Goal: Transaction & Acquisition: Obtain resource

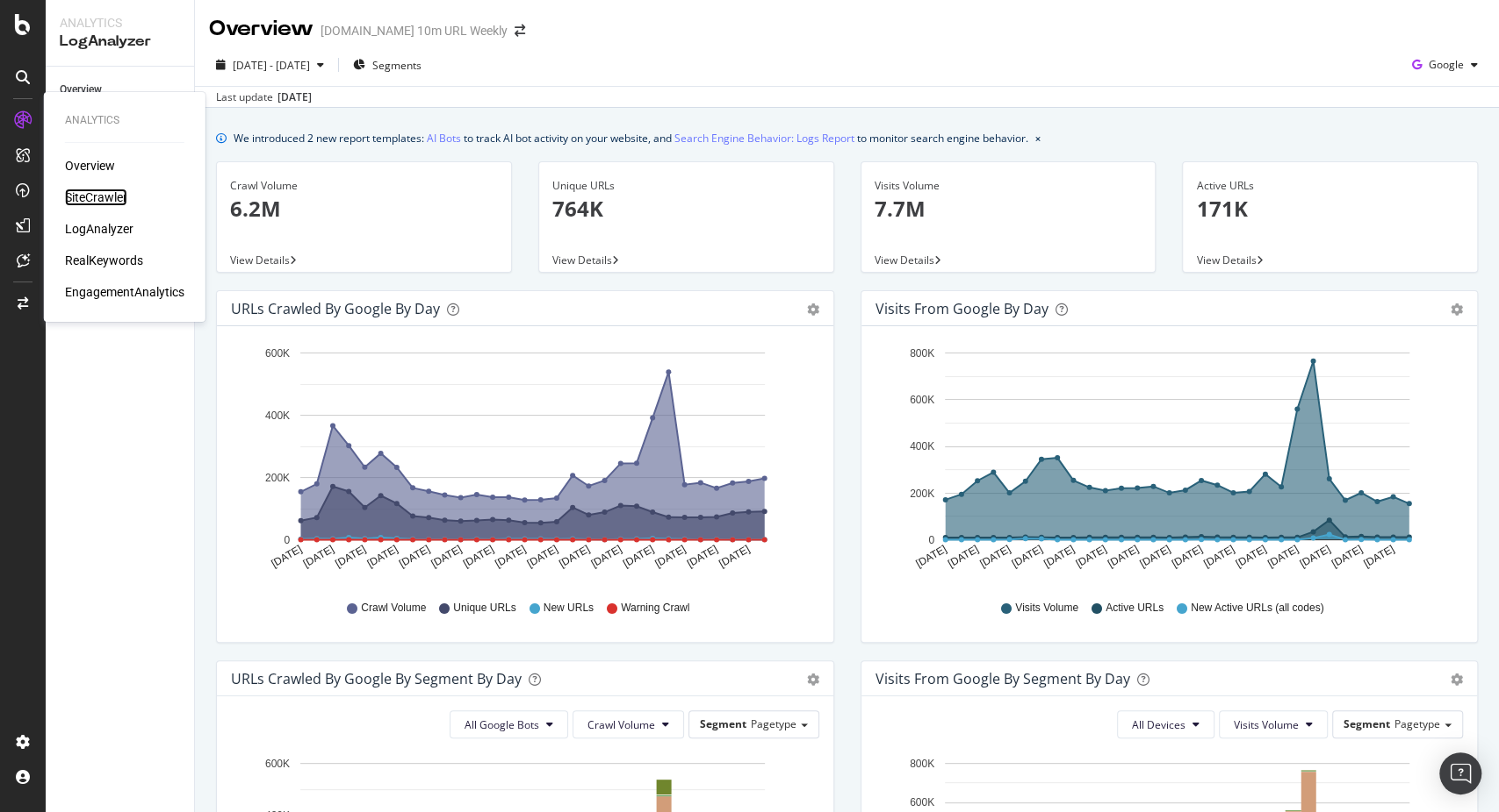
click at [98, 199] on div "SiteCrawler" at bounding box center [95, 197] width 62 height 18
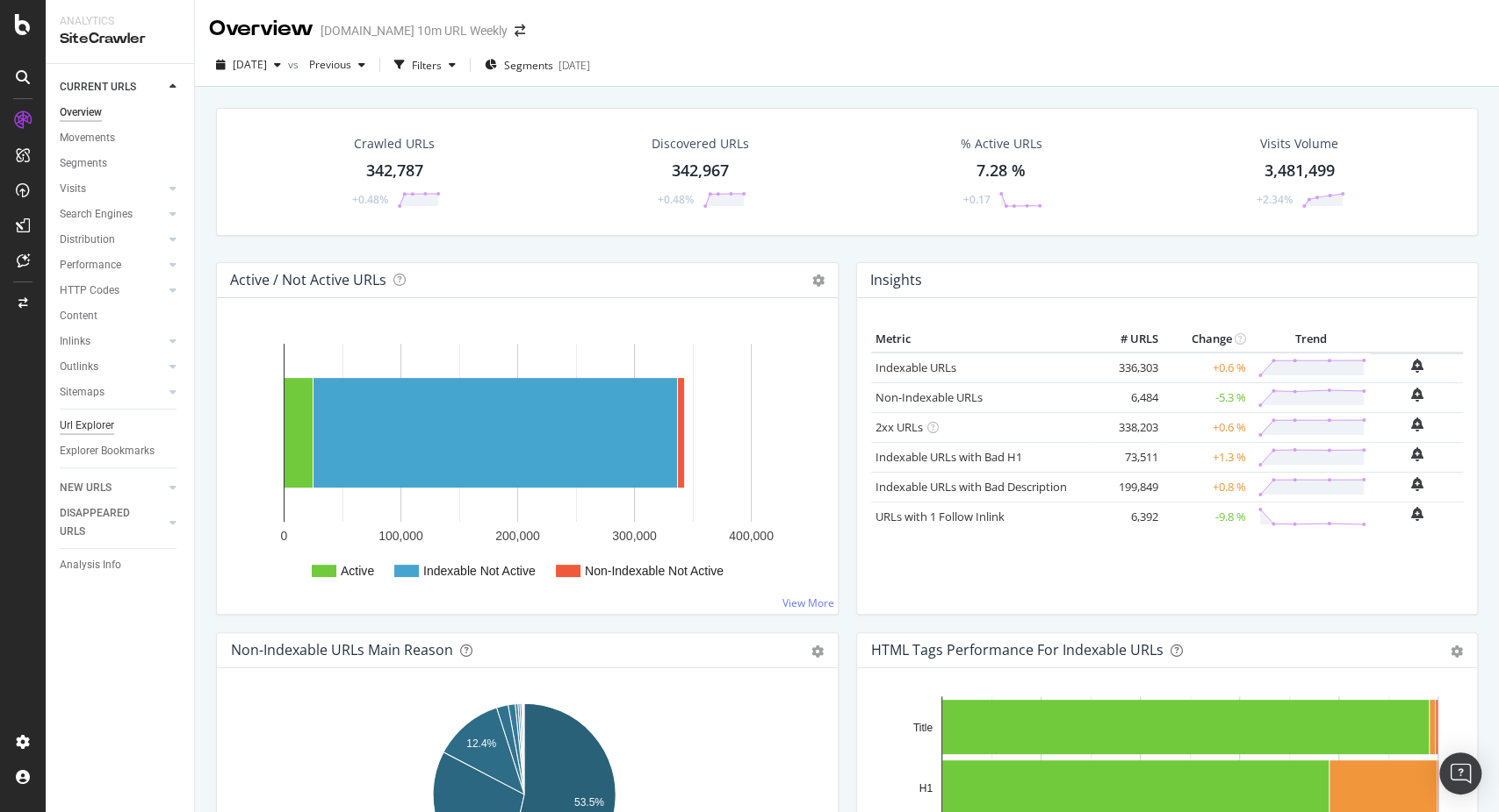
click at [75, 426] on div "Url Explorer" at bounding box center [86, 426] width 55 height 19
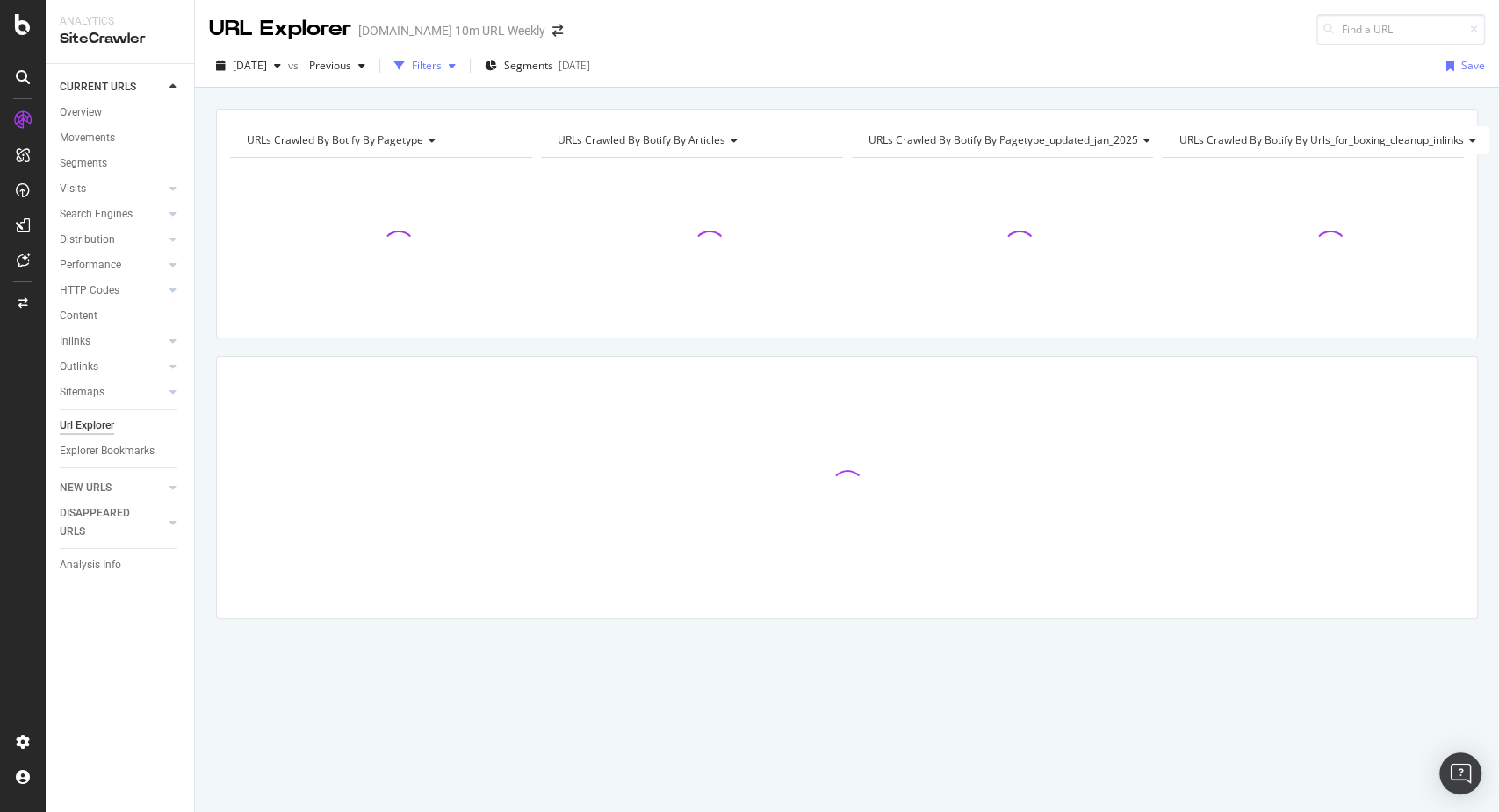
click at [442, 69] on div "Filters" at bounding box center [426, 66] width 30 height 15
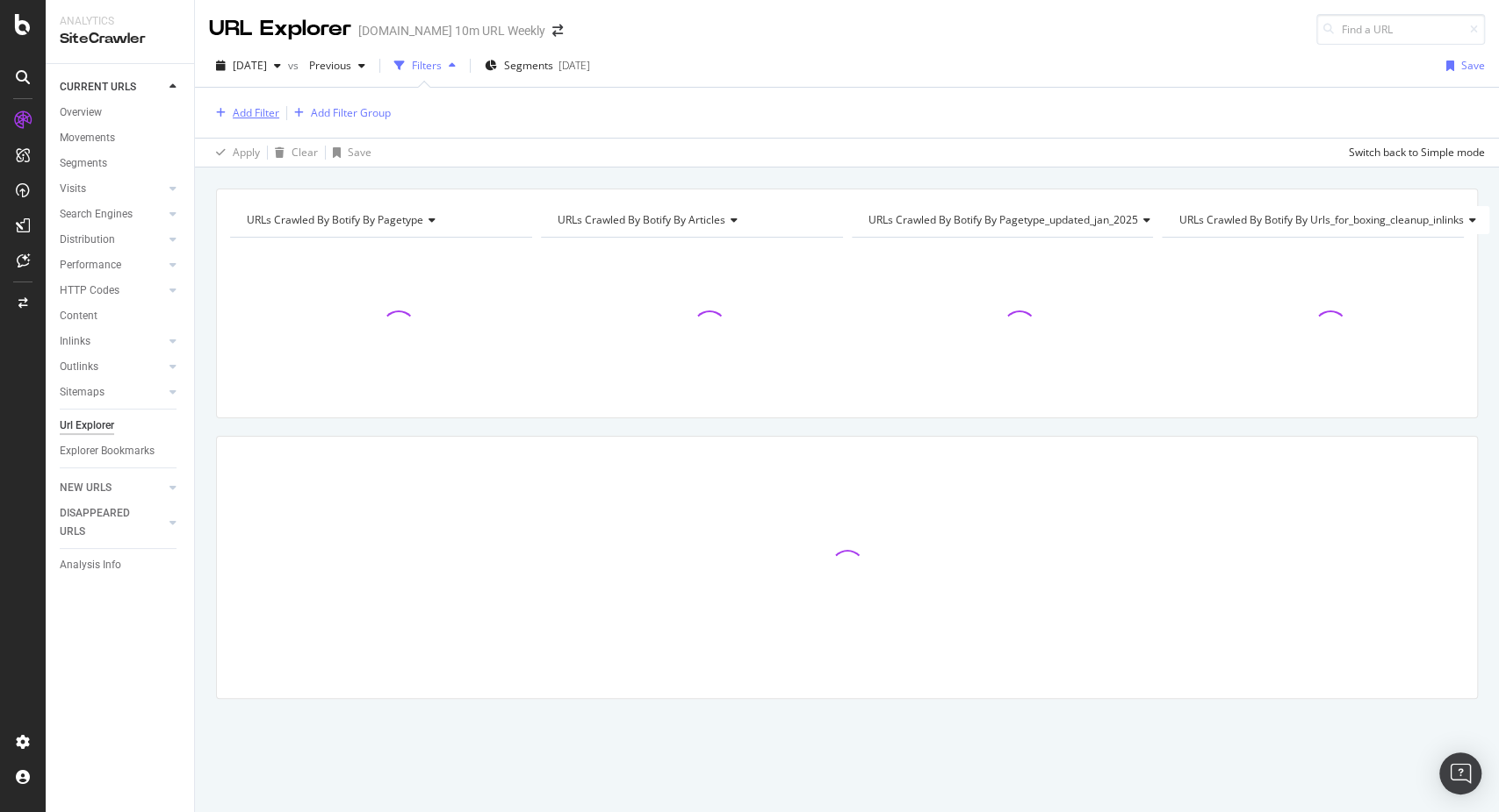
click at [254, 119] on div "Add Filter" at bounding box center [256, 113] width 46 height 15
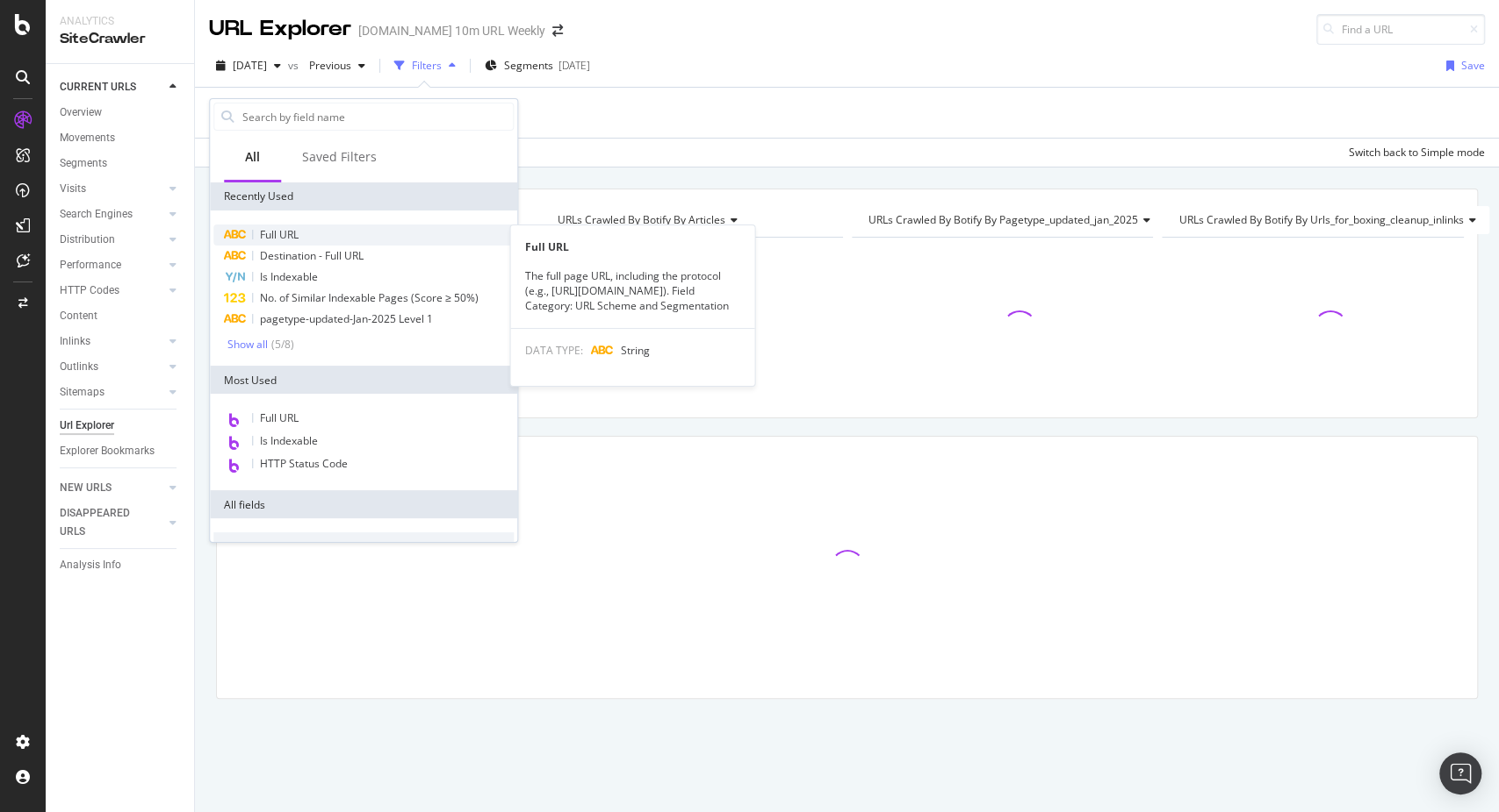
click at [310, 238] on div "Full URL" at bounding box center [363, 235] width 300 height 21
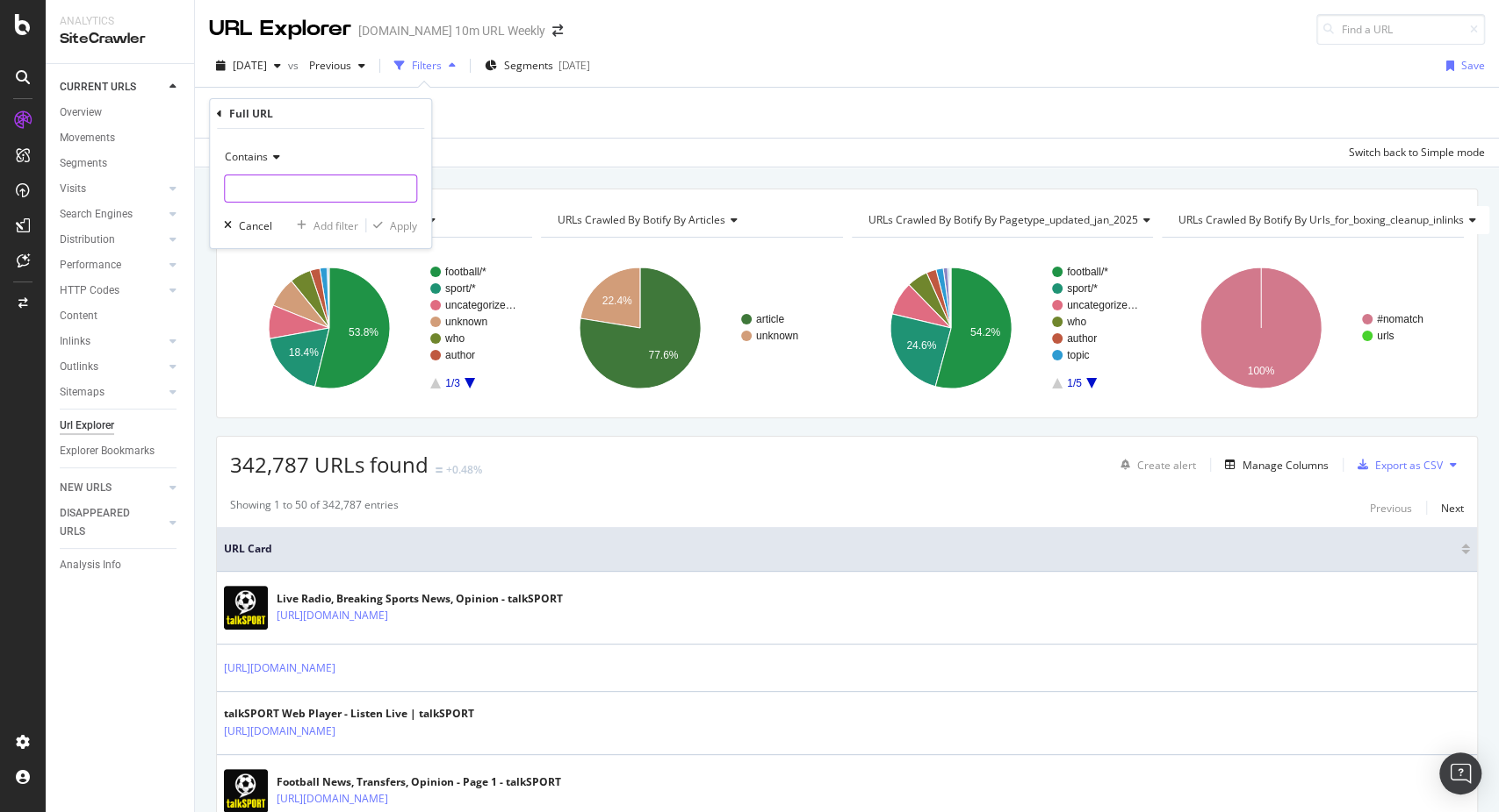
click at [358, 188] on input "text" at bounding box center [321, 189] width 192 height 28
type input "/who/"
click at [337, 220] on div "Add filter" at bounding box center [335, 226] width 44 height 15
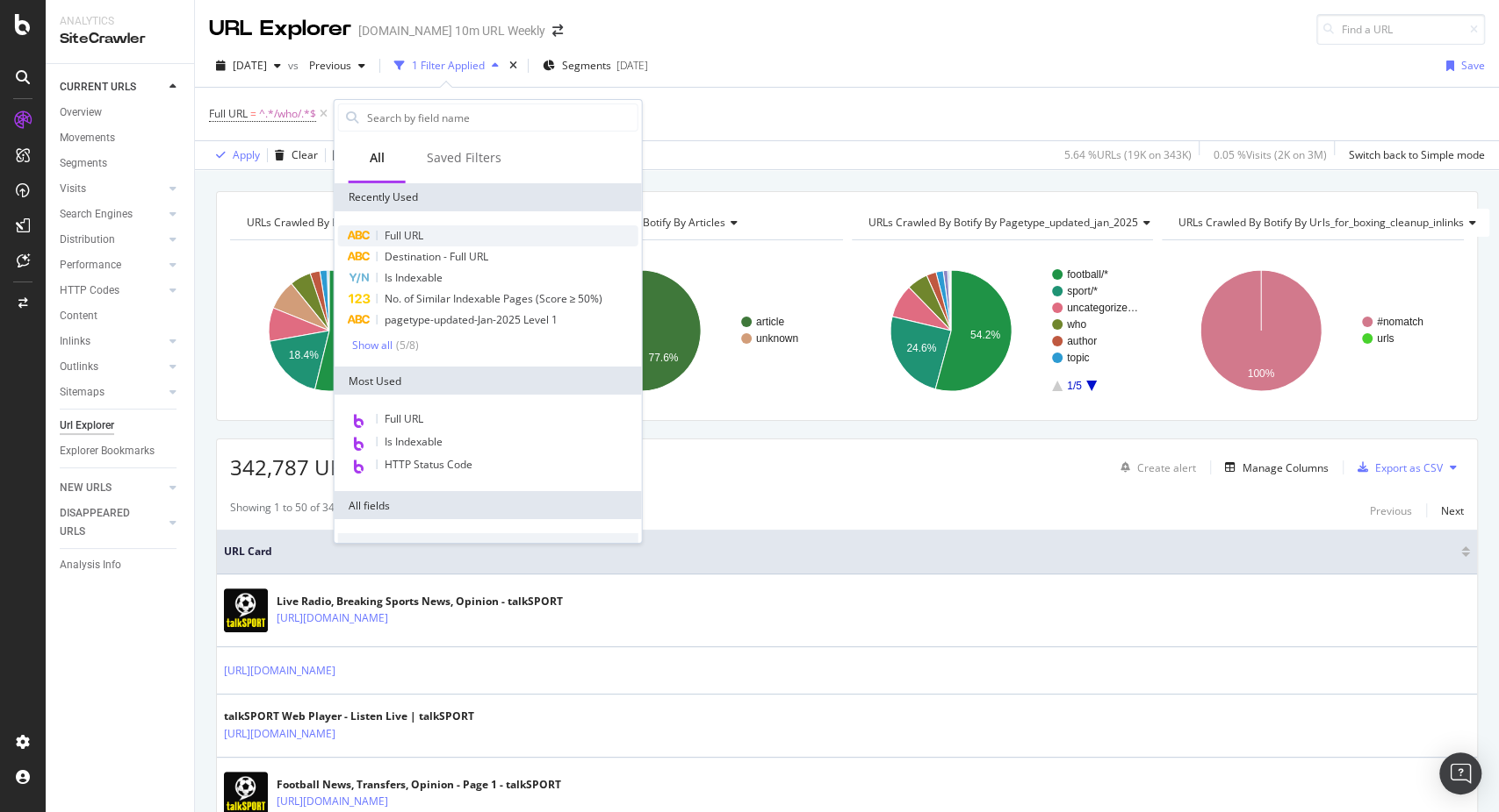
click at [410, 229] on span "Full URL" at bounding box center [404, 235] width 39 height 15
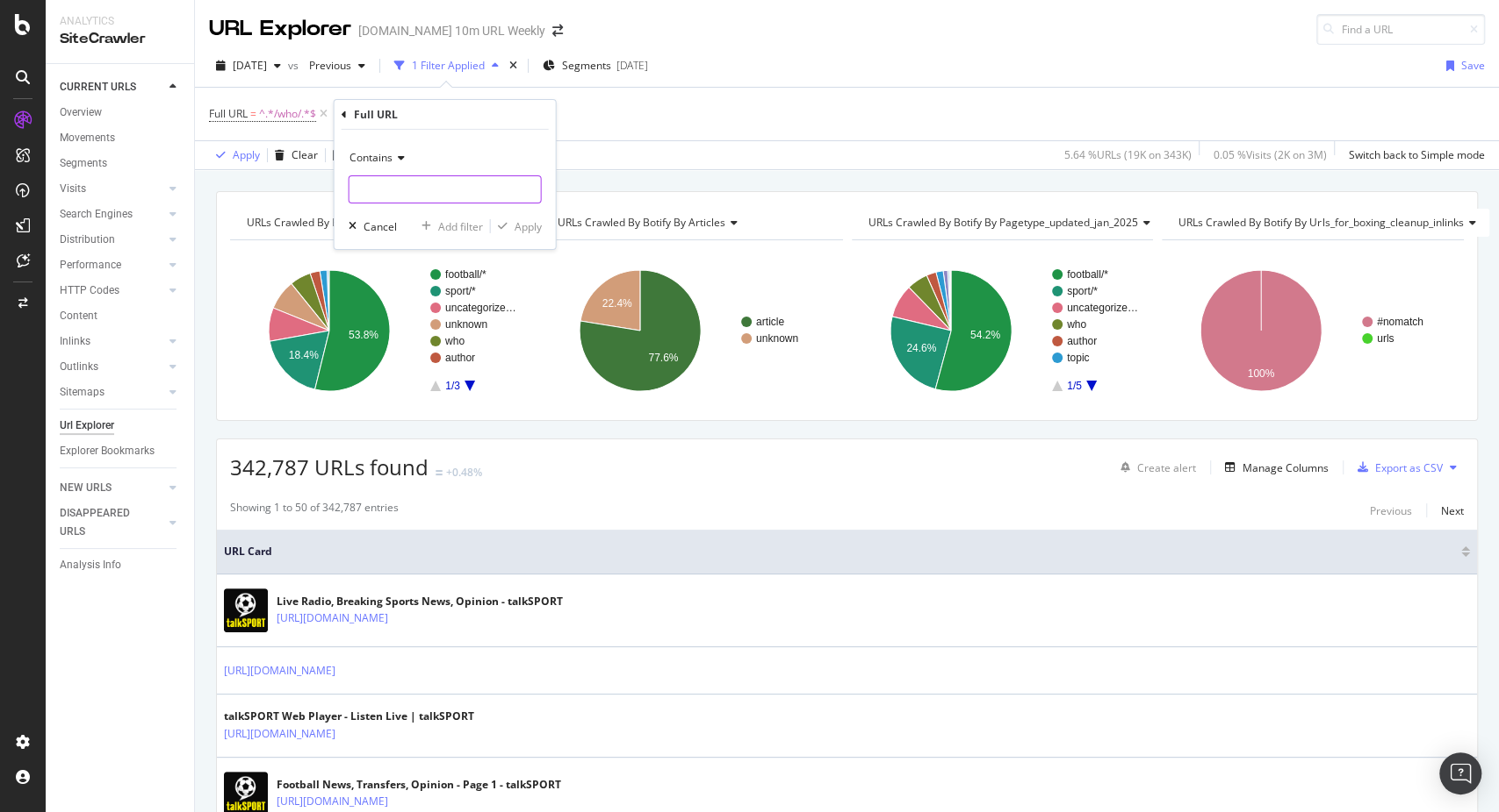
click at [395, 189] on input "text" at bounding box center [445, 190] width 192 height 28
type input "/topic/"
click at [471, 227] on div "Add filter" at bounding box center [460, 226] width 44 height 15
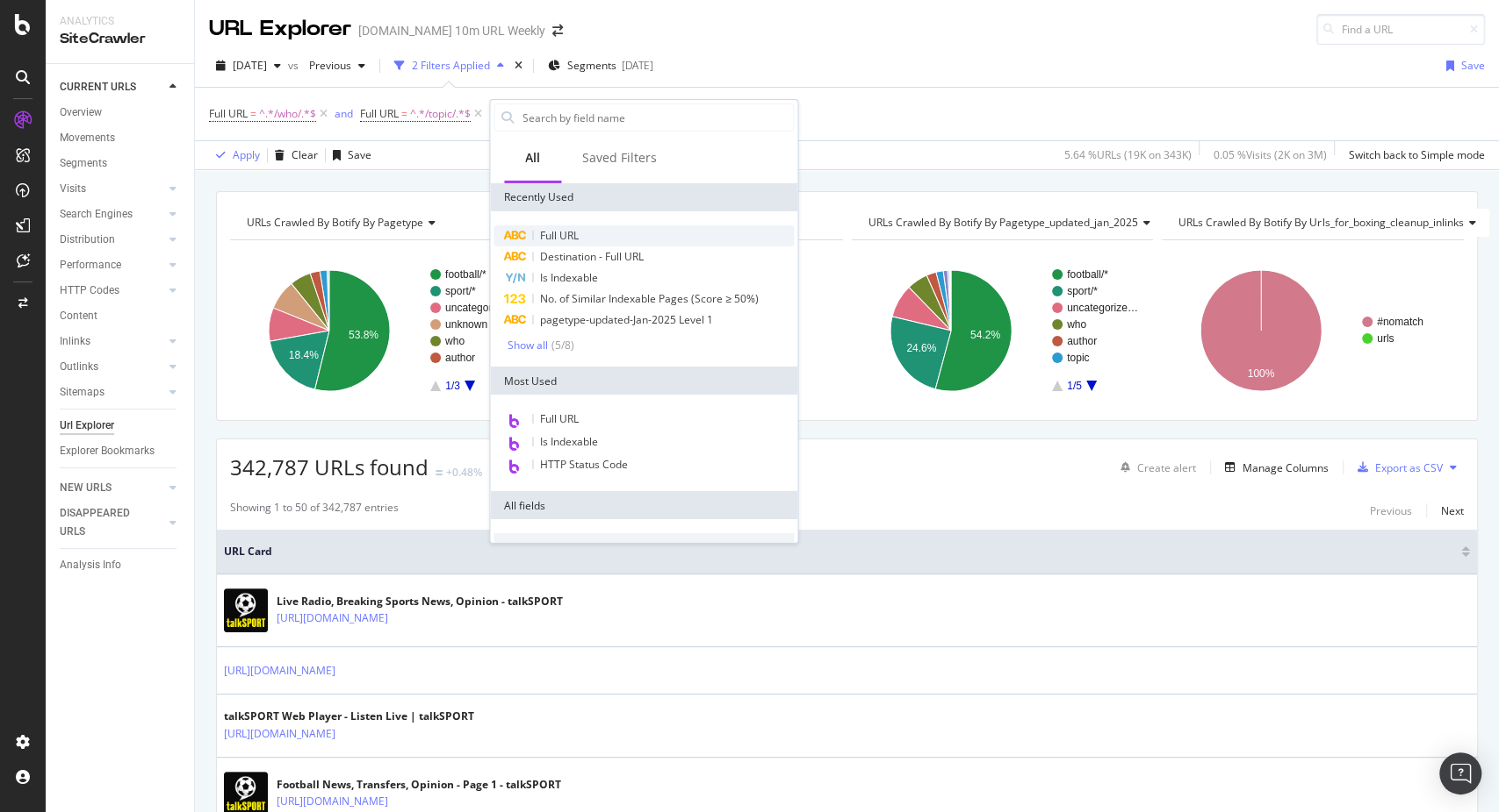
click at [573, 231] on span "Full URL" at bounding box center [560, 235] width 39 height 15
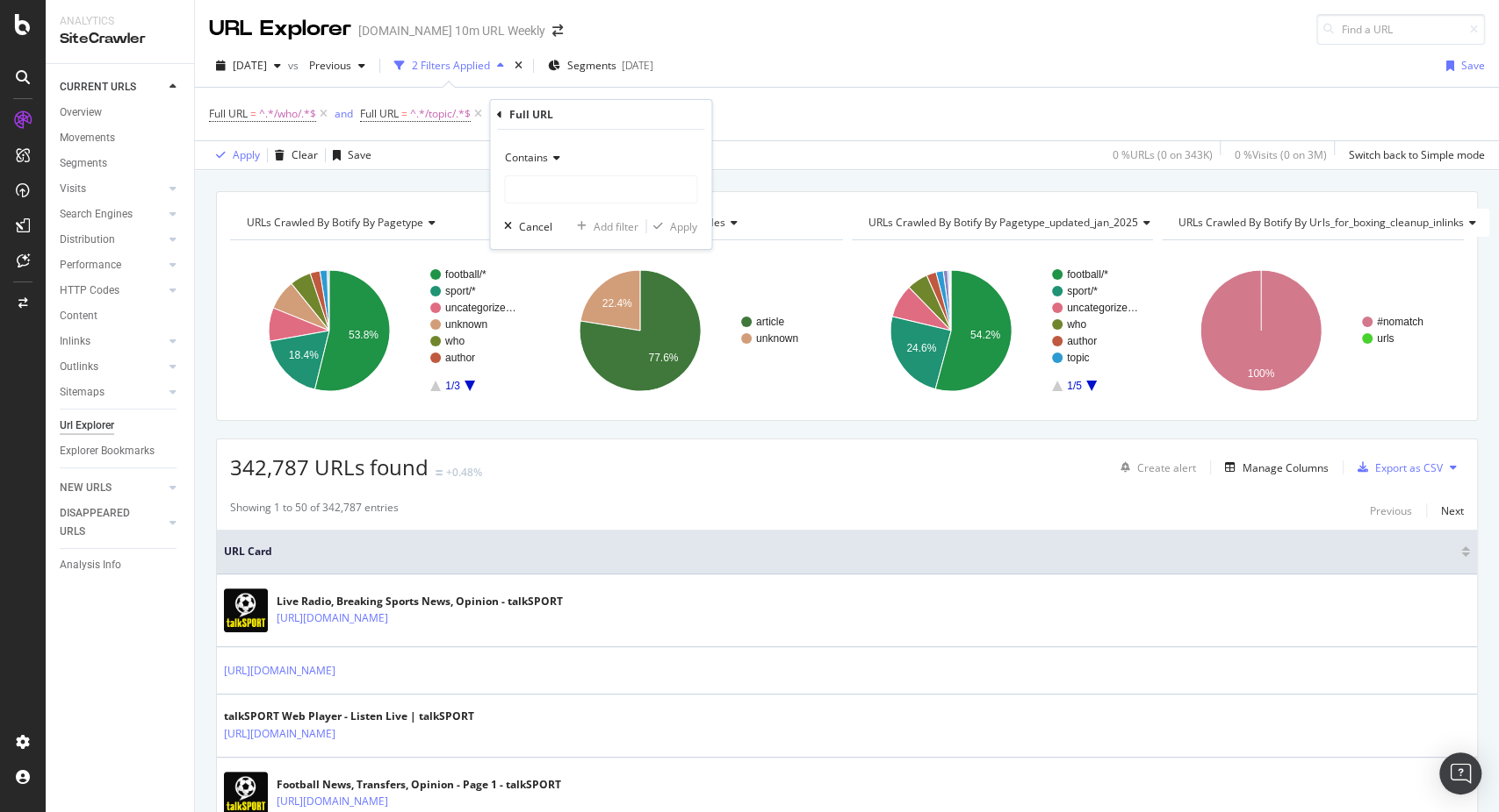
click at [534, 145] on div "Contains" at bounding box center [600, 157] width 193 height 28
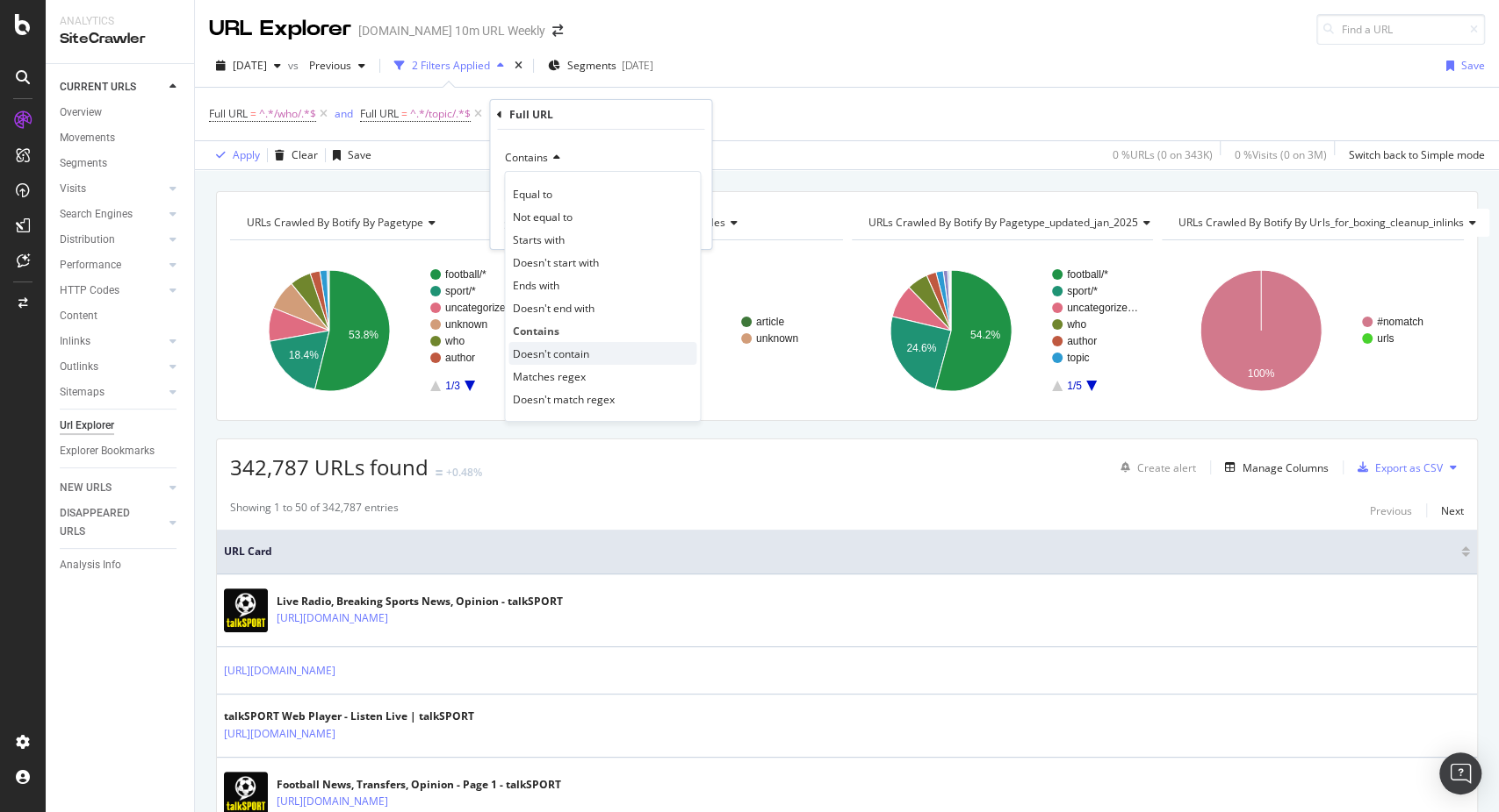
click at [548, 344] on div "Doesn't contain" at bounding box center [602, 354] width 188 height 23
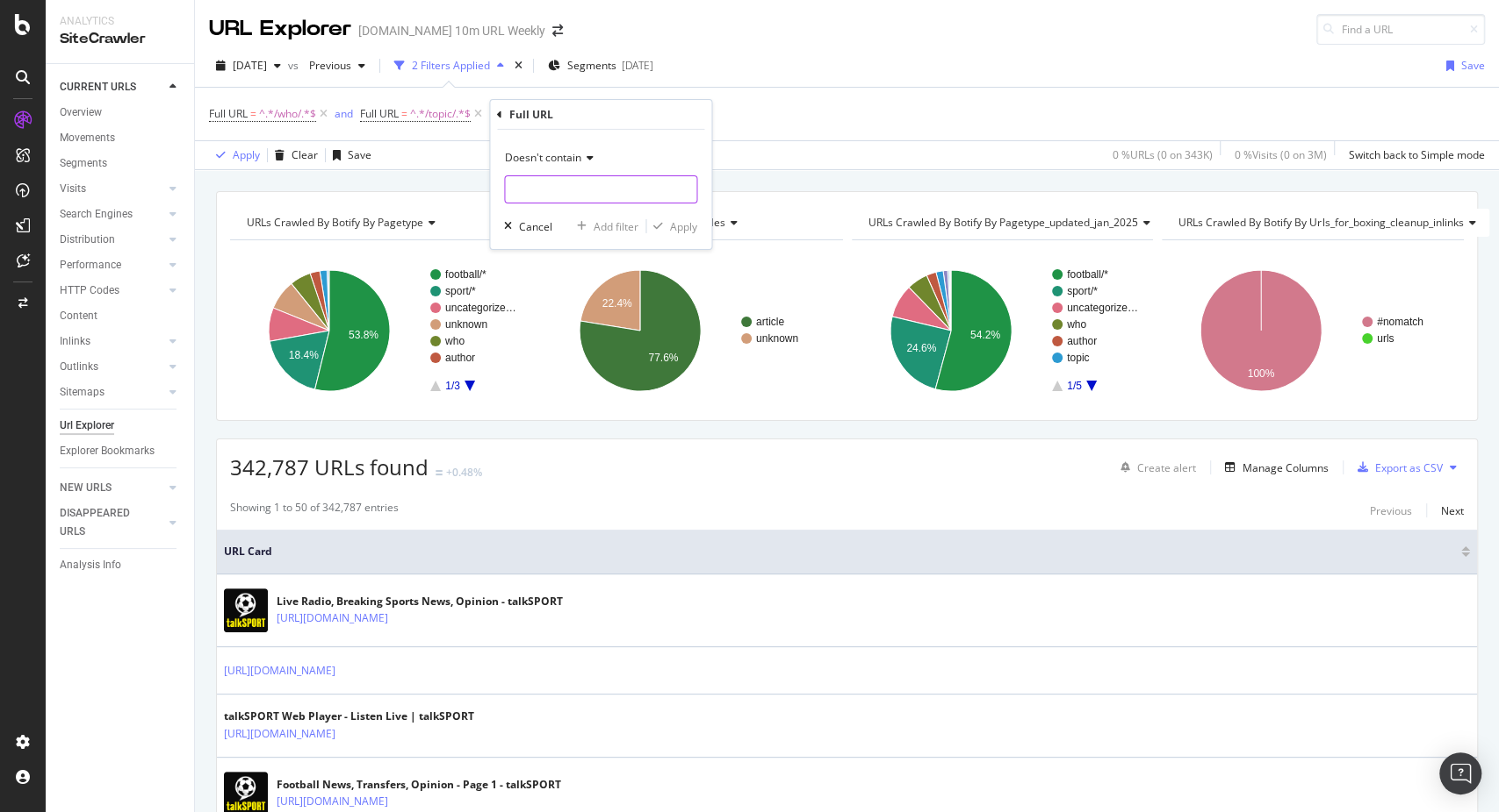
click at [541, 183] on input "text" at bounding box center [600, 190] width 192 height 28
type input "/page/"
click at [689, 226] on div "Apply" at bounding box center [683, 226] width 27 height 15
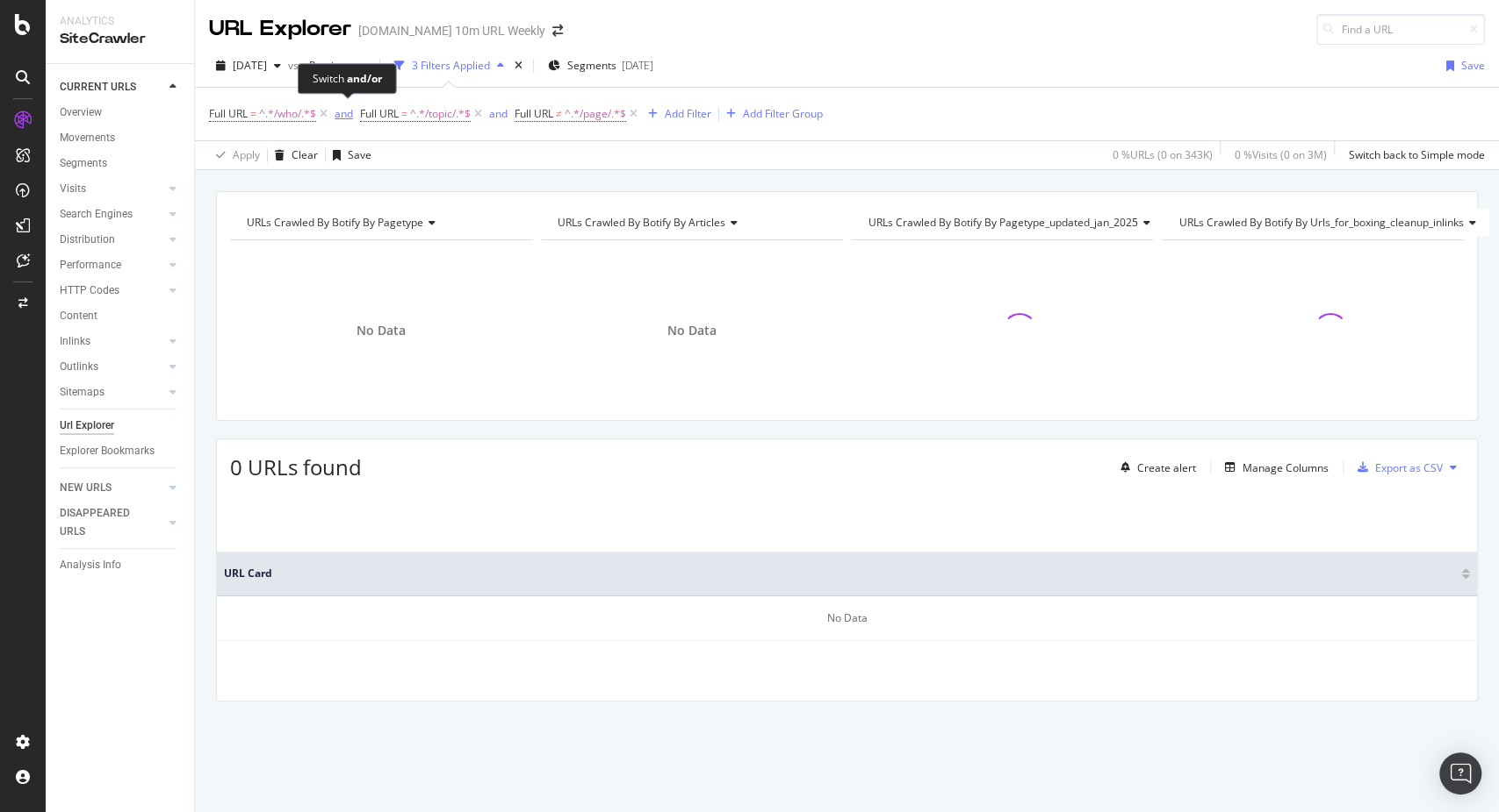
click at [345, 113] on div "and" at bounding box center [344, 114] width 19 height 15
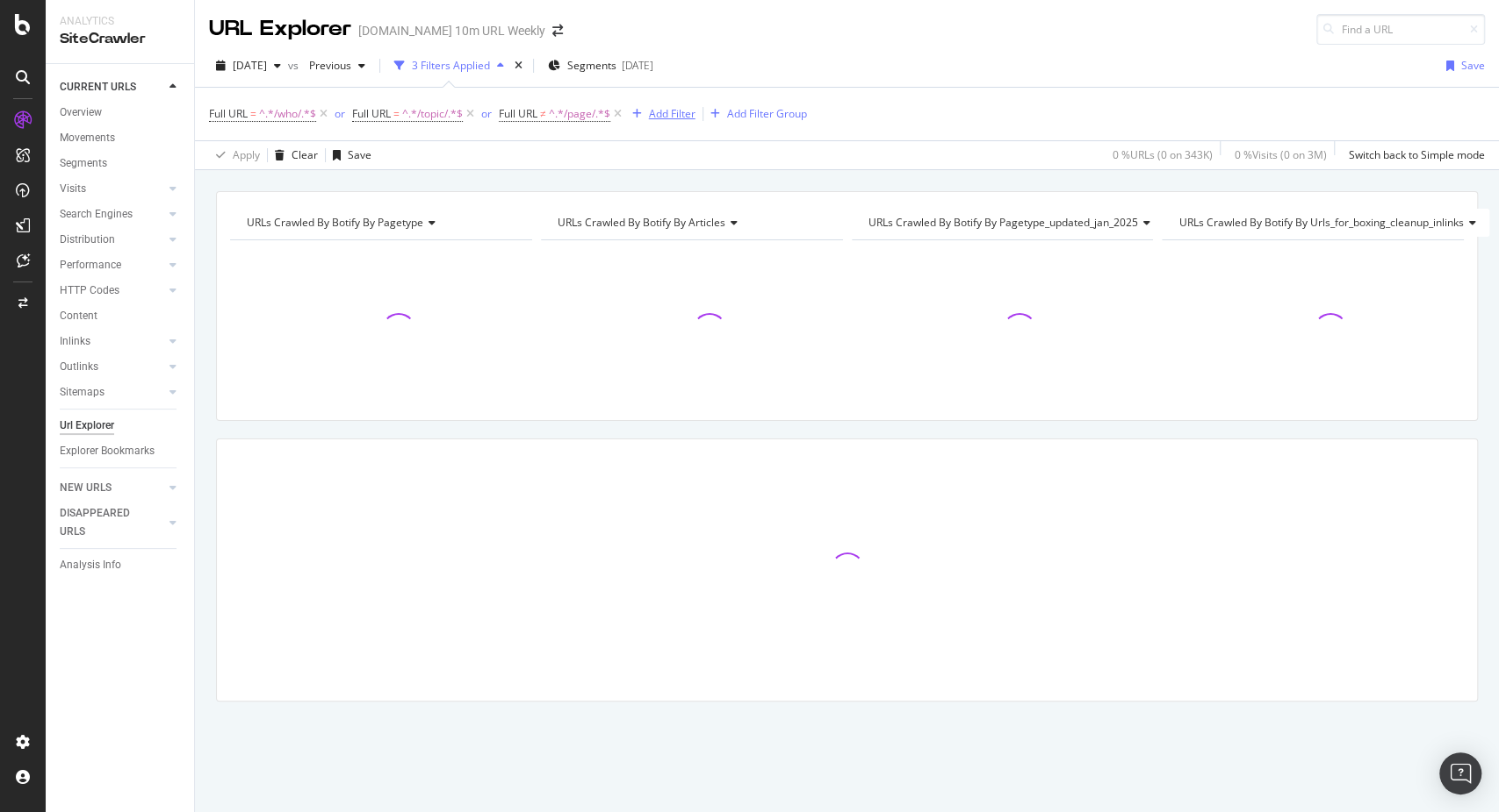
click at [634, 114] on div "button" at bounding box center [637, 114] width 24 height 10
click at [590, 156] on div "Apply Clear Save 0 % URLs ( 0 on 343K ) 0 % Visits ( 0 on 3M ) Switch back to S…" at bounding box center [846, 155] width 1304 height 29
click at [625, 108] on icon at bounding box center [618, 114] width 15 height 18
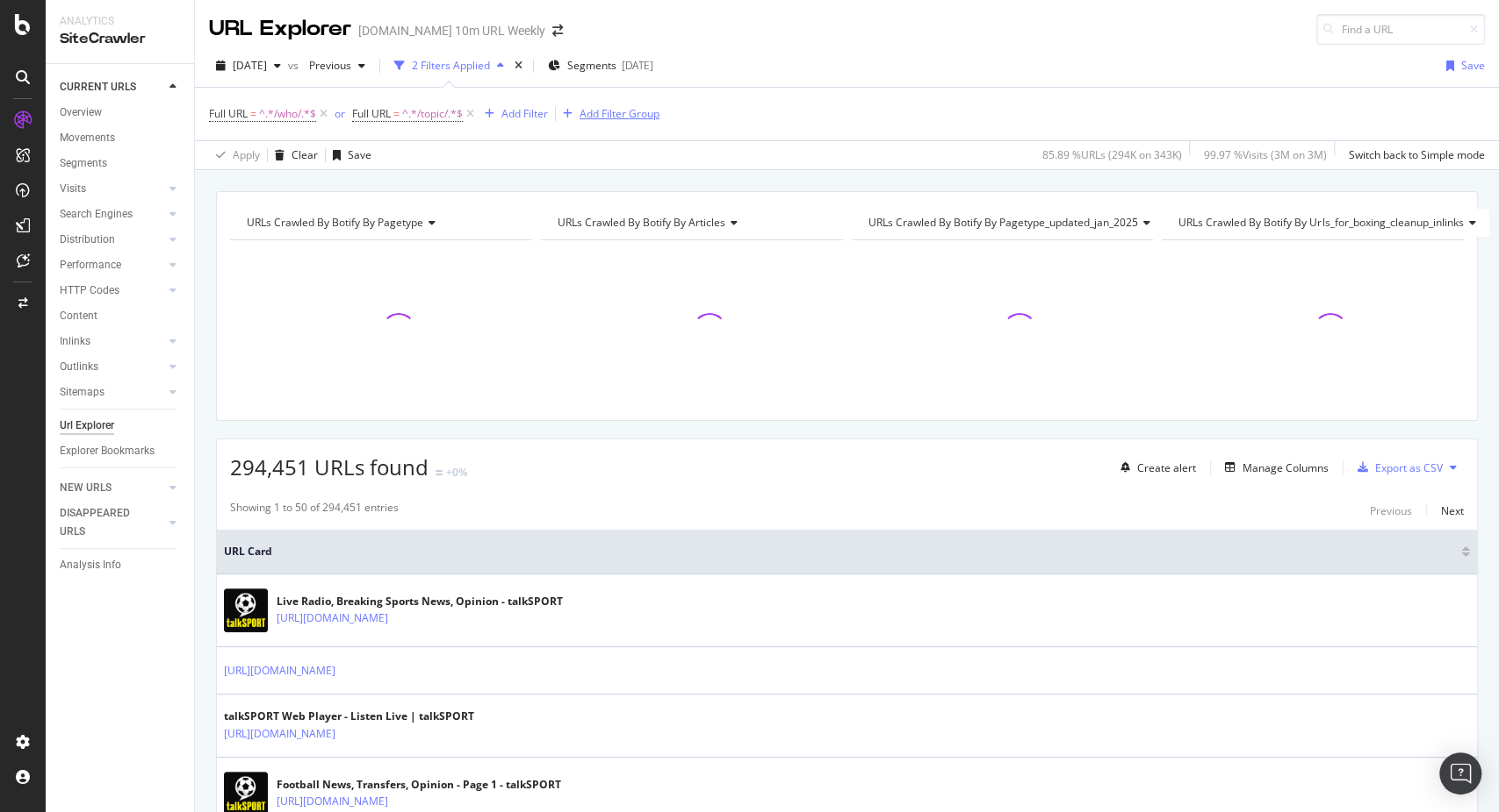
click at [603, 109] on div "Add Filter Group" at bounding box center [619, 114] width 80 height 15
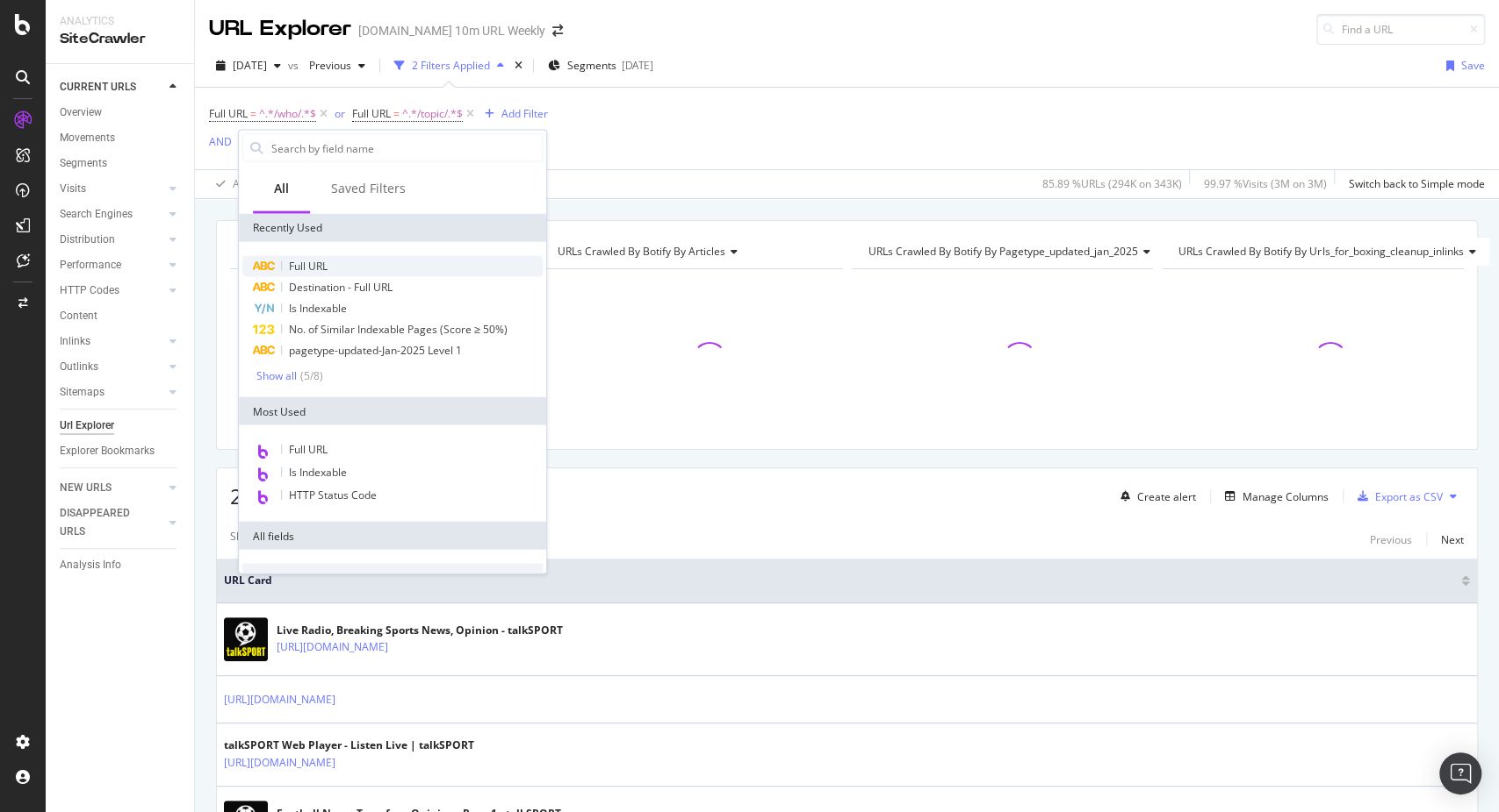
click at [324, 266] on span "Full URL" at bounding box center [309, 267] width 39 height 15
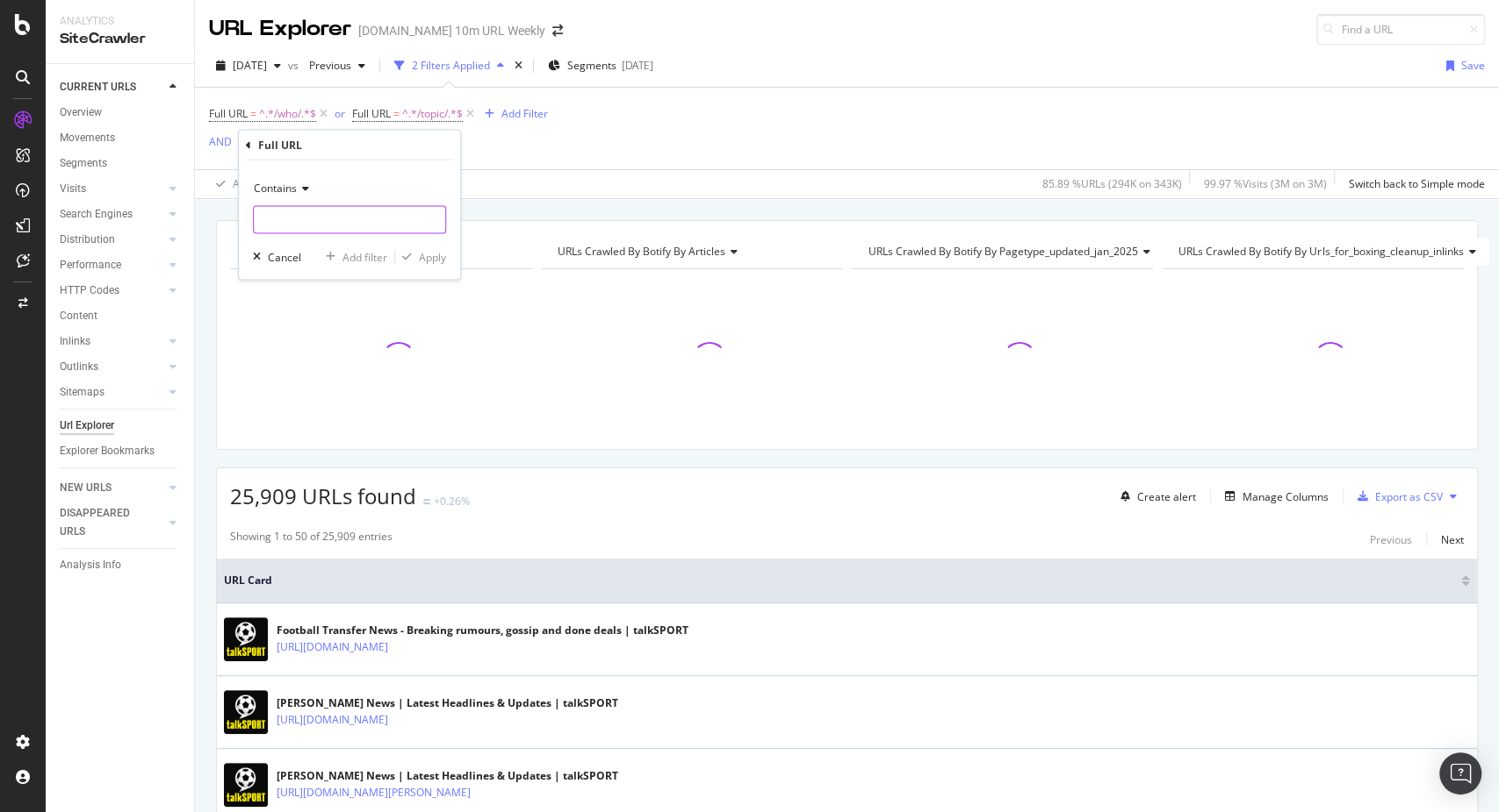
click at [285, 211] on input "text" at bounding box center [349, 220] width 192 height 28
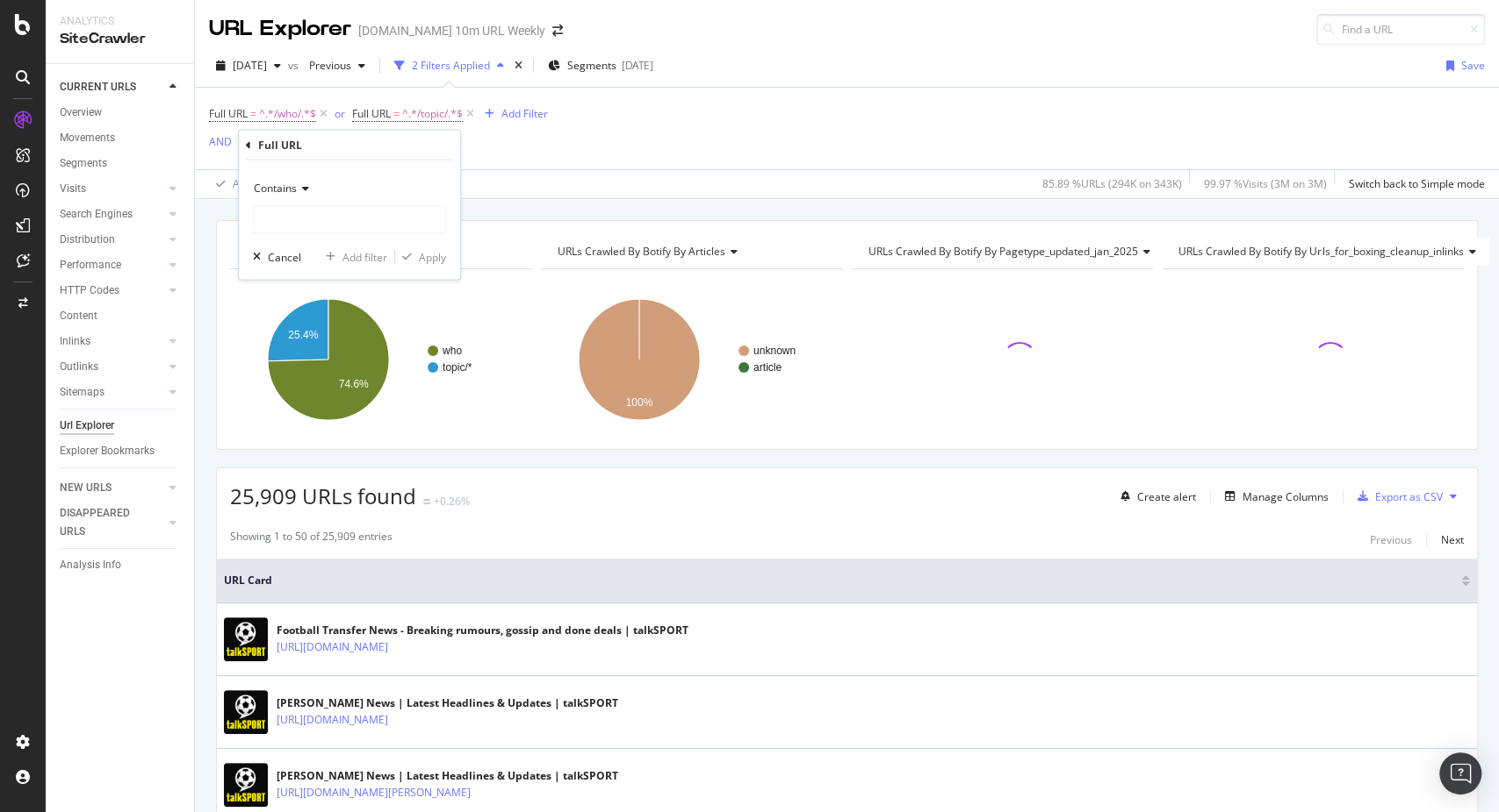
click at [283, 193] on span "Contains" at bounding box center [275, 188] width 43 height 15
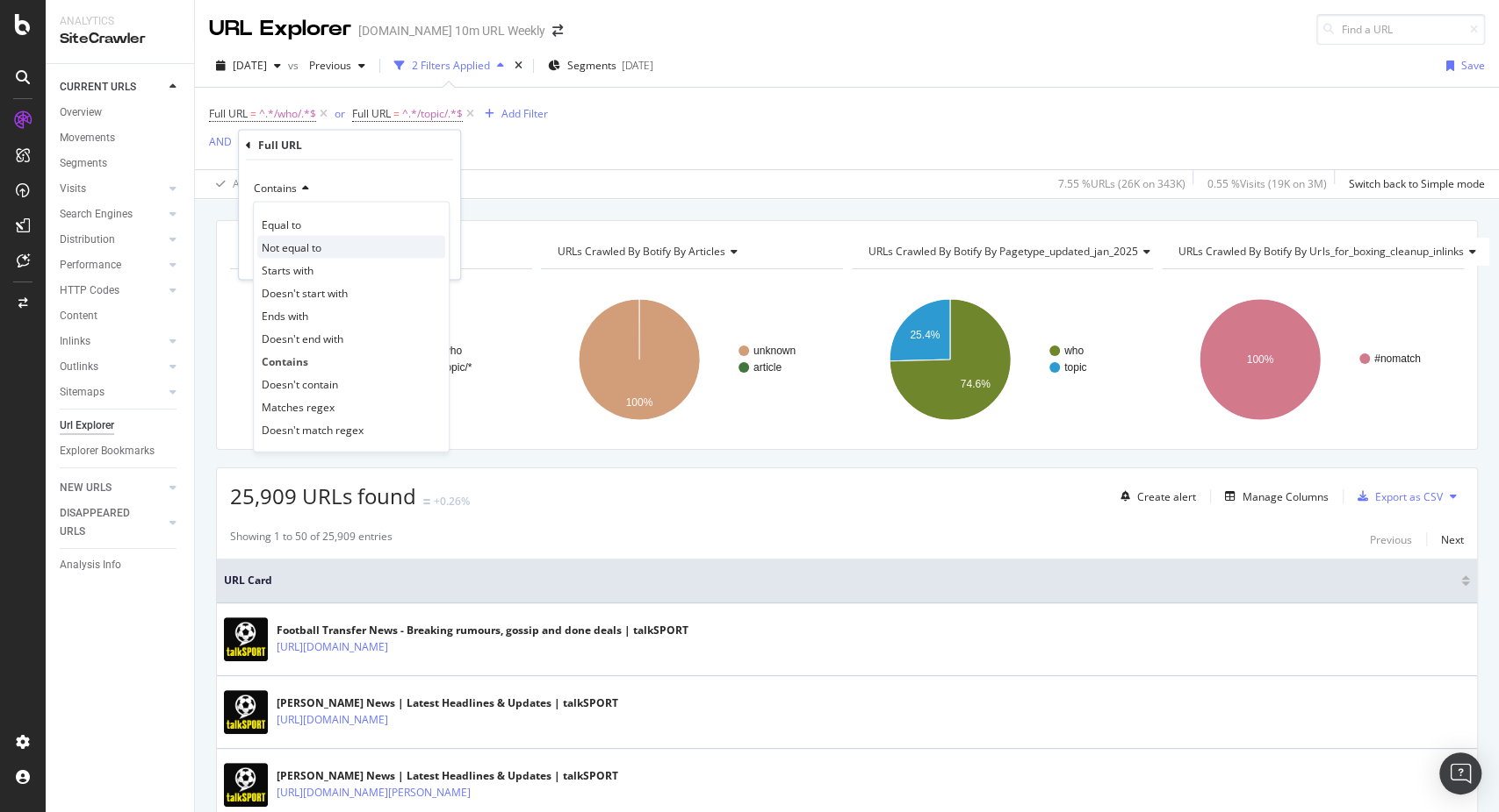
click at [295, 244] on span "Not equal to" at bounding box center [291, 247] width 59 height 15
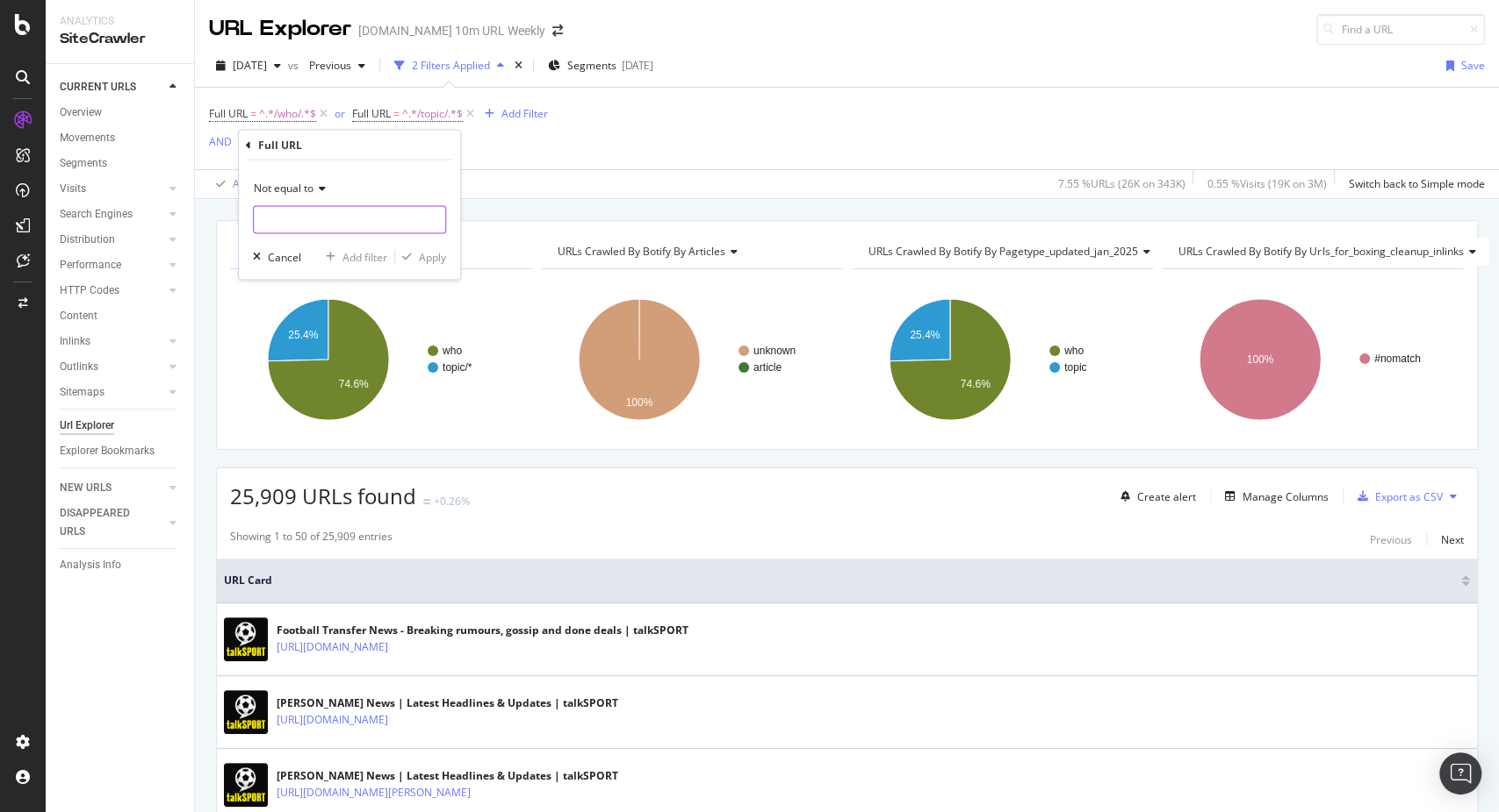
click at [291, 229] on input "text" at bounding box center [349, 220] width 192 height 28
type input "/page/"
click at [437, 260] on div "Apply" at bounding box center [432, 256] width 27 height 15
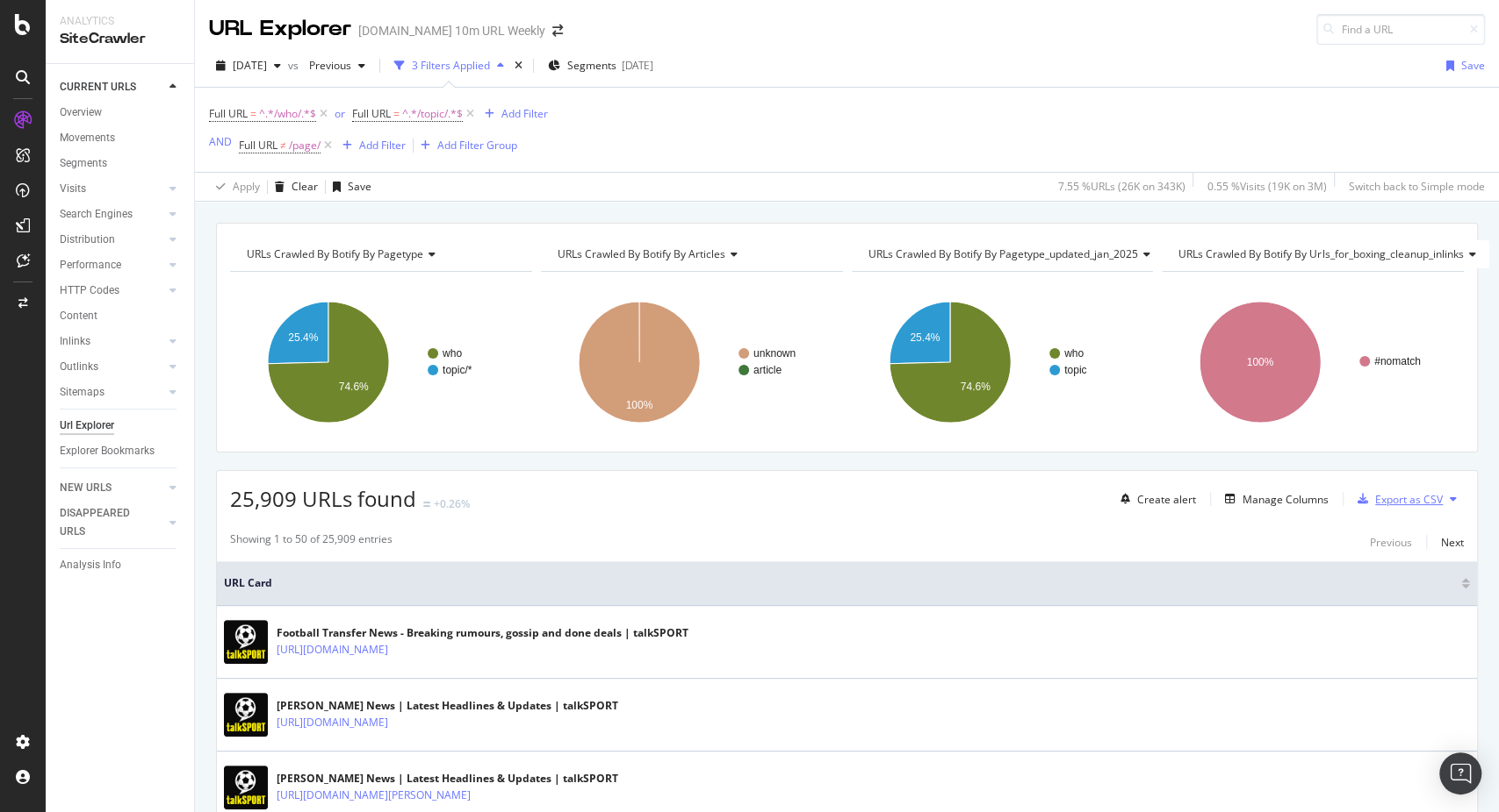
click at [1398, 502] on div "Export as CSV" at bounding box center [1408, 500] width 68 height 15
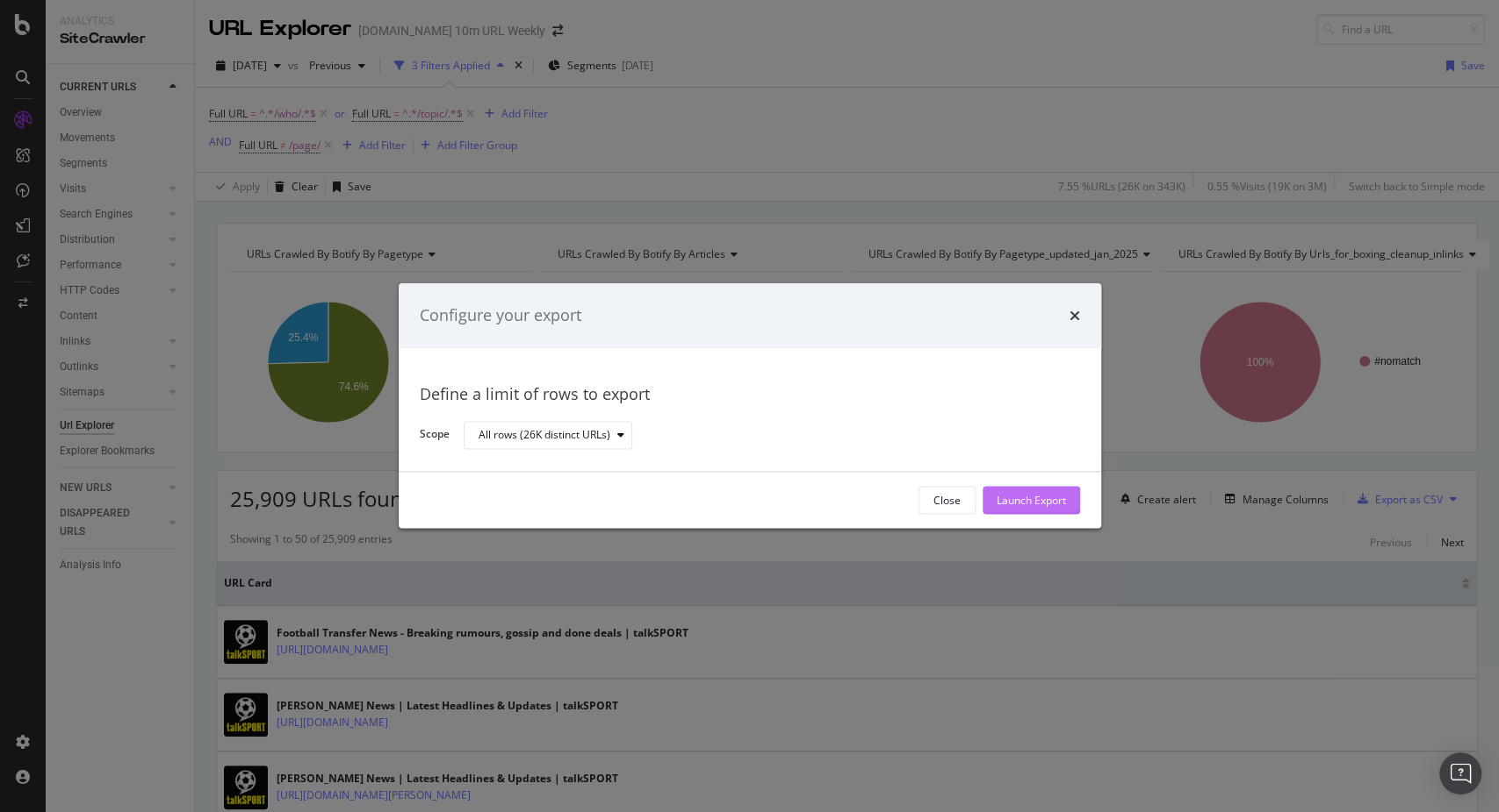
click at [1030, 500] on div "Launch Export" at bounding box center [1031, 501] width 69 height 15
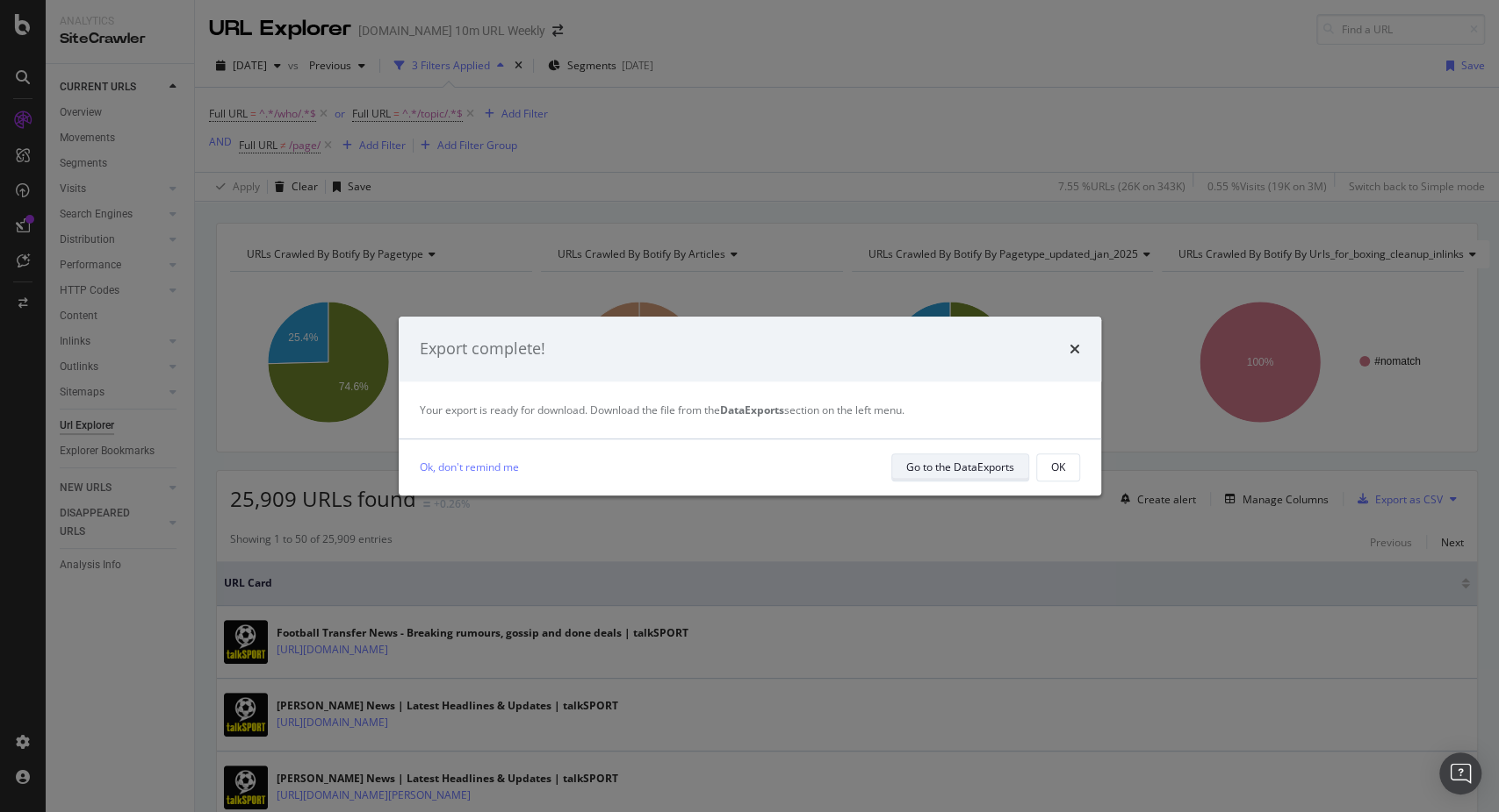
drag, startPoint x: 979, startPoint y: 470, endPoint x: 948, endPoint y: 468, distance: 31.1
click at [948, 468] on div "Go to the DataExports" at bounding box center [960, 468] width 108 height 15
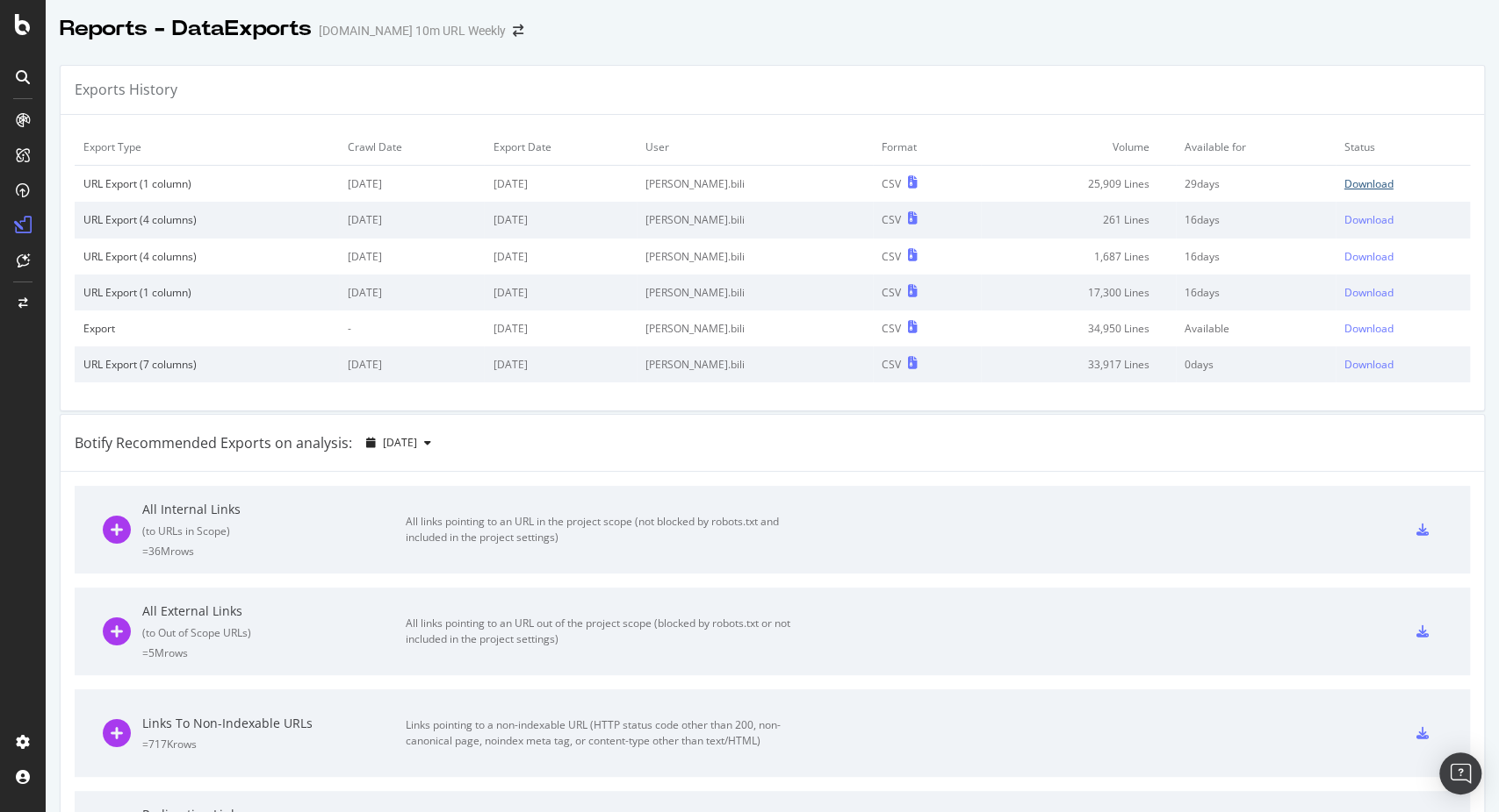
click at [1344, 183] on div "Download" at bounding box center [1368, 183] width 49 height 15
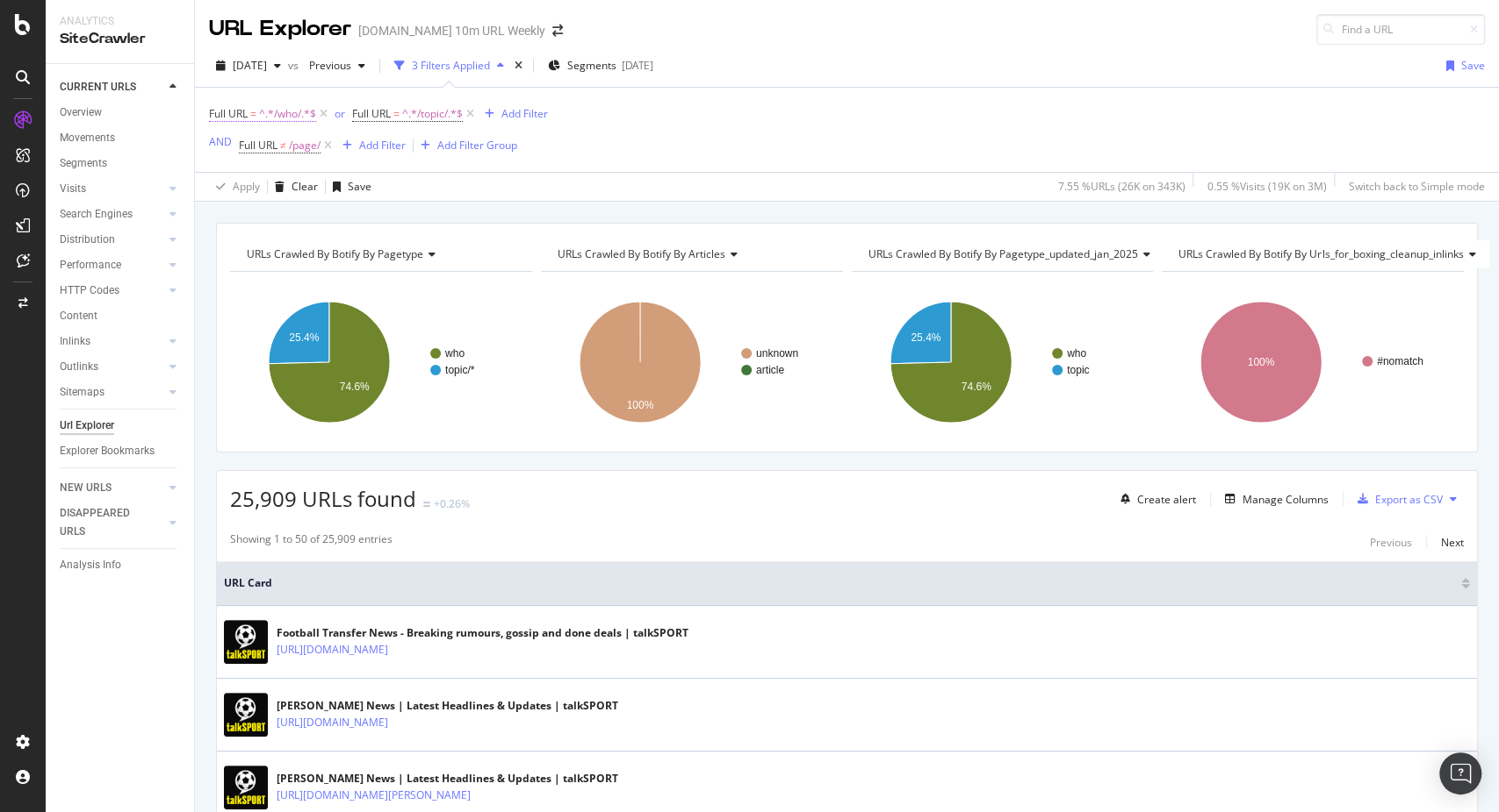
click at [271, 112] on span "^.*/who/.*$" at bounding box center [288, 114] width 57 height 25
click at [638, 126] on div "Full URL = ^.*/who/.*$ or Full URL = ^.*/topic/.*$ Add Filter AND Full URL ≠ /p…" at bounding box center [847, 130] width 1276 height 84
click at [288, 141] on span "Full URL ≠ /page/" at bounding box center [280, 145] width 82 height 16
click at [304, 181] on span "Not equal to" at bounding box center [283, 185] width 59 height 15
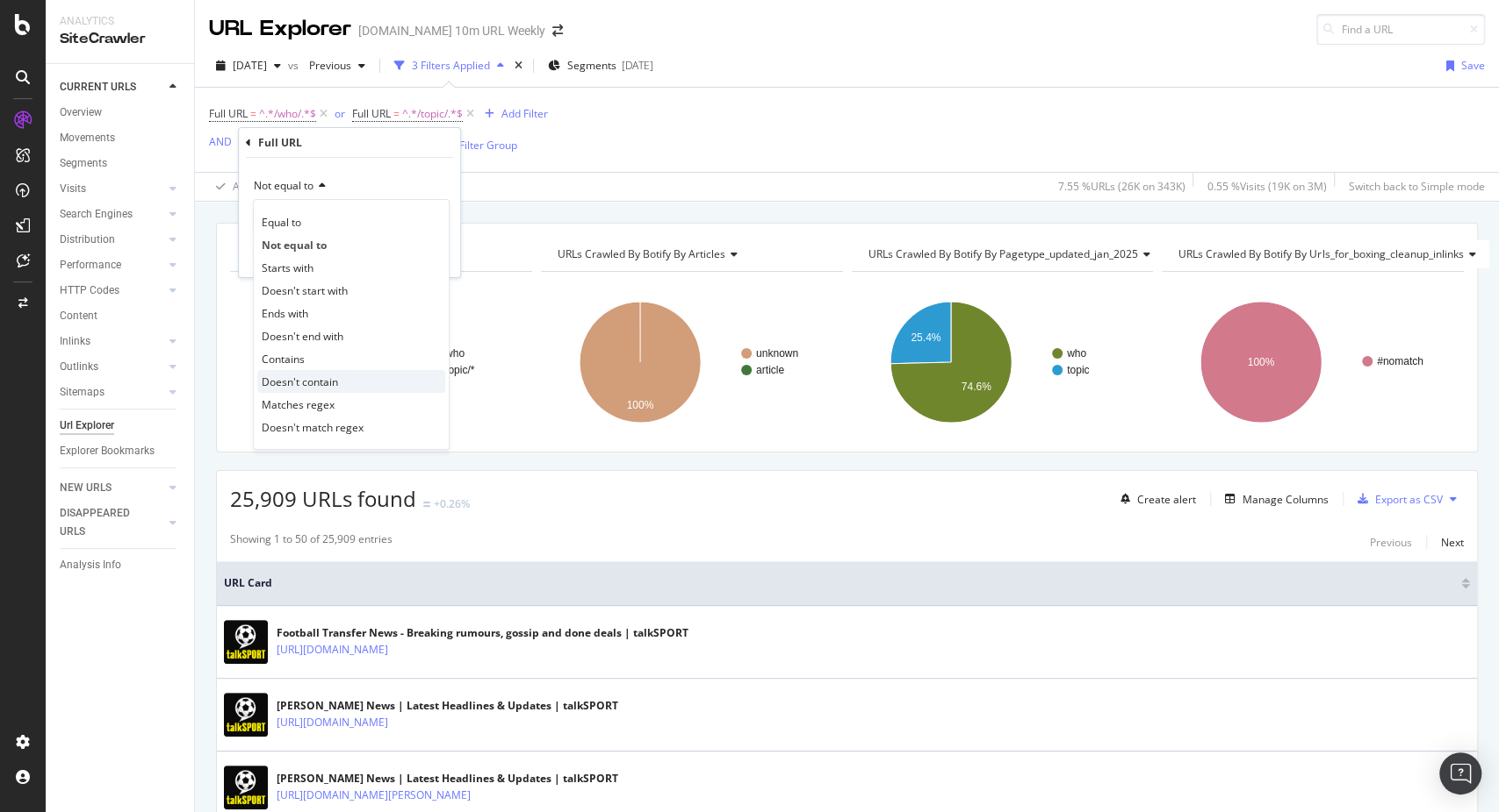
click at [305, 373] on div "Doesn't contain" at bounding box center [351, 381] width 188 height 23
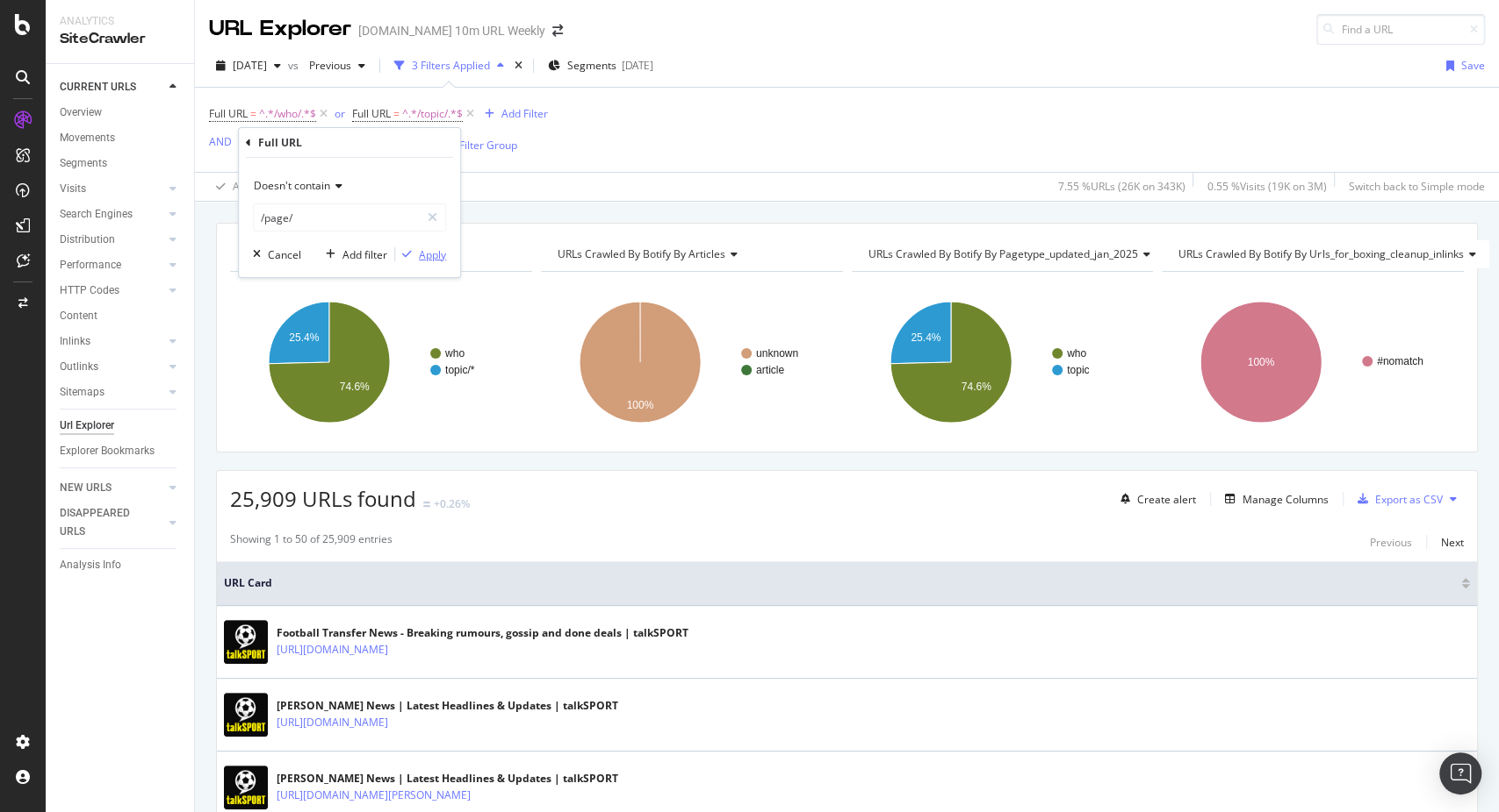
click at [425, 255] on div "Apply" at bounding box center [432, 254] width 27 height 15
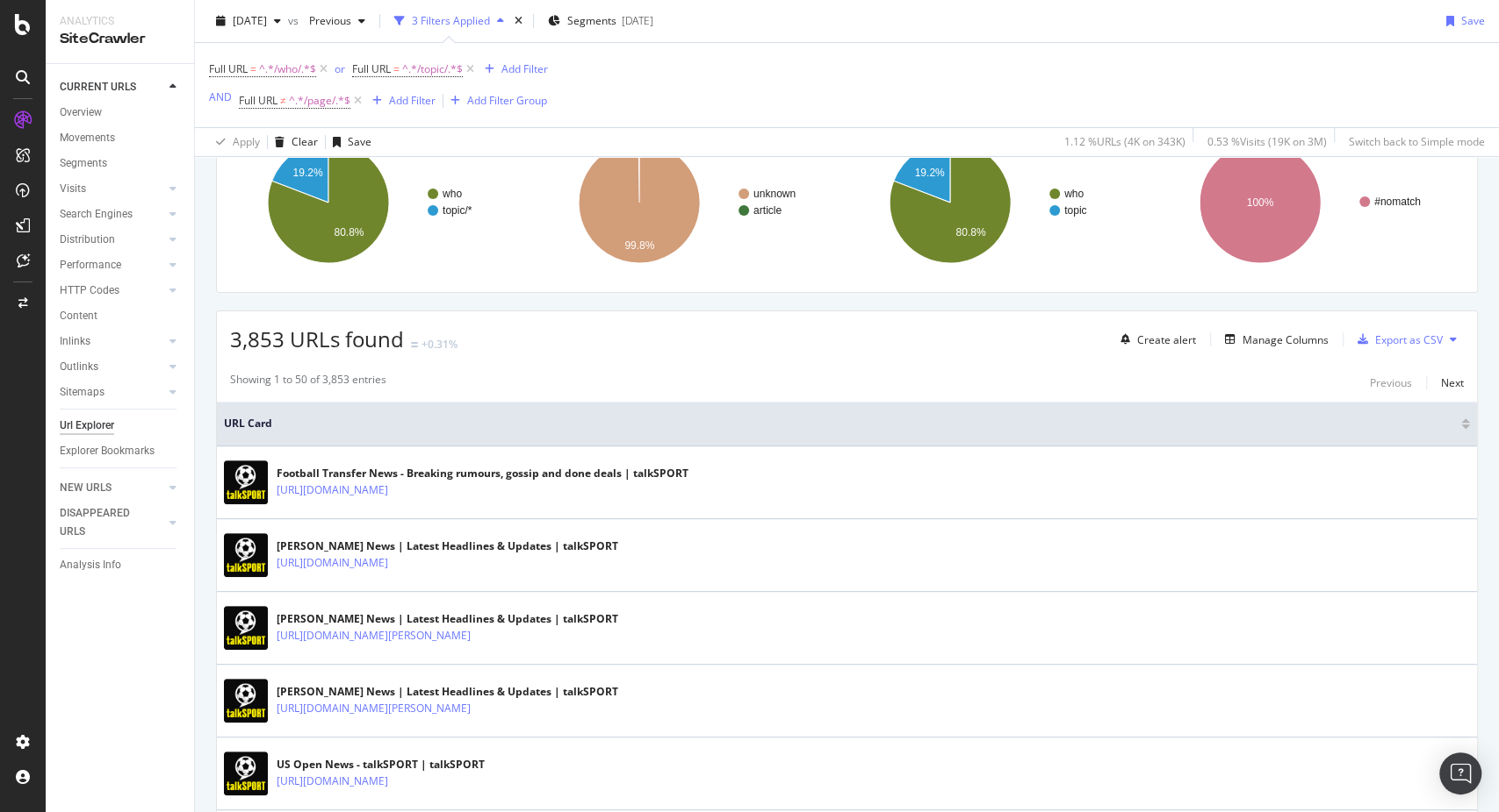
scroll to position [160, 0]
click at [1288, 336] on div "Manage Columns" at bounding box center [1285, 339] width 86 height 15
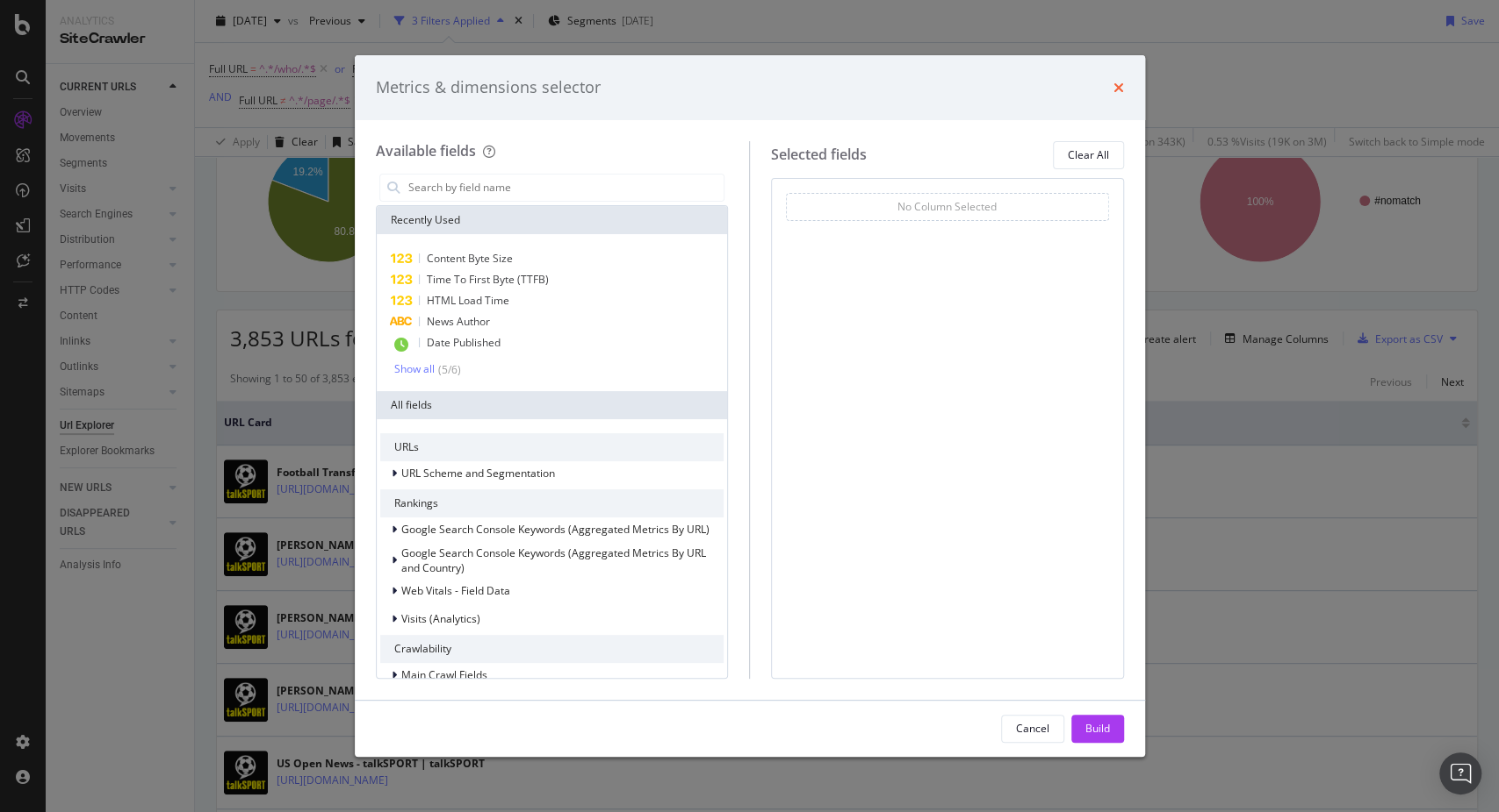
click at [1120, 86] on icon "times" at bounding box center [1118, 87] width 10 height 14
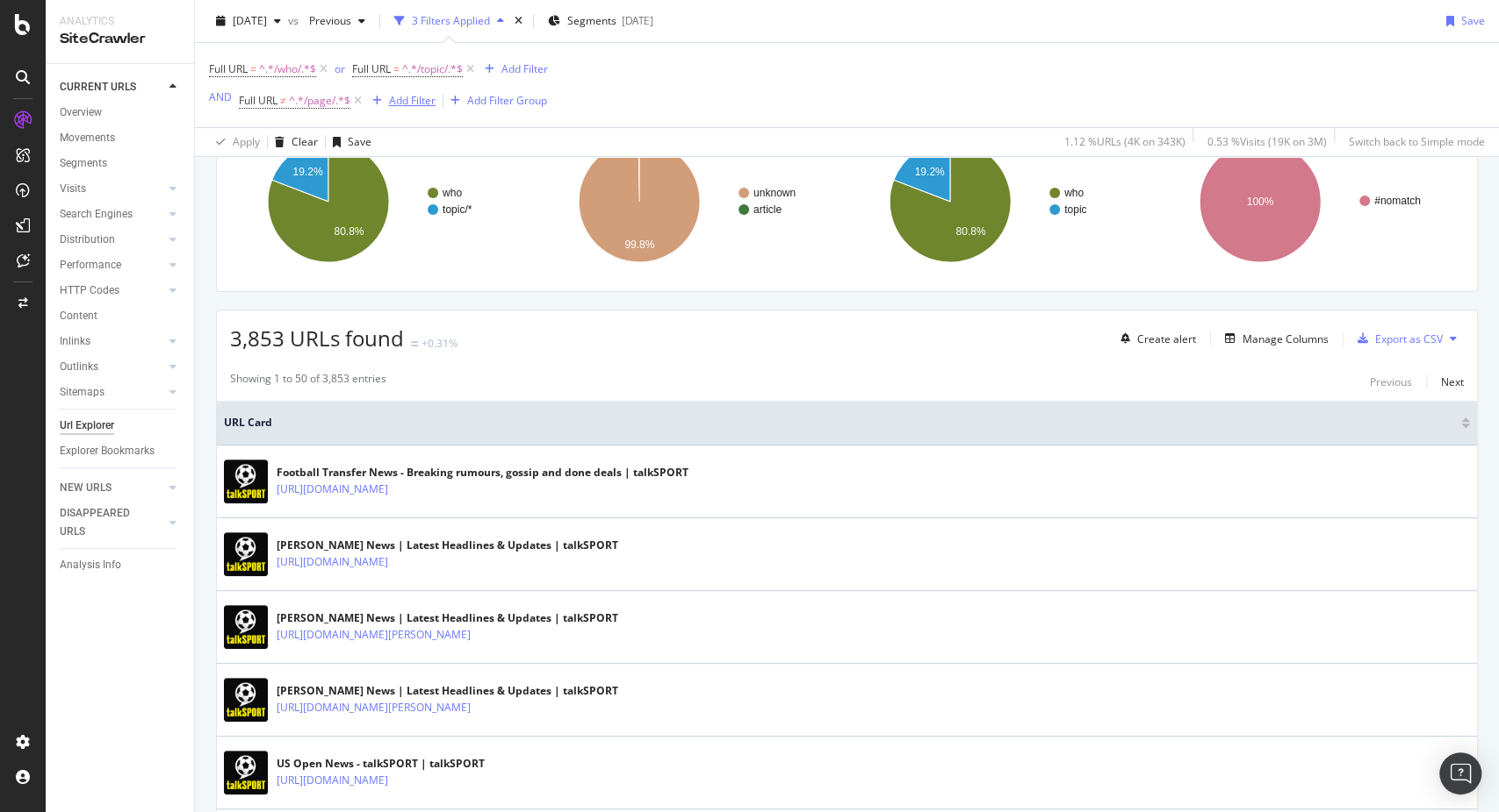
click at [411, 107] on div "Add Filter" at bounding box center [412, 100] width 46 height 15
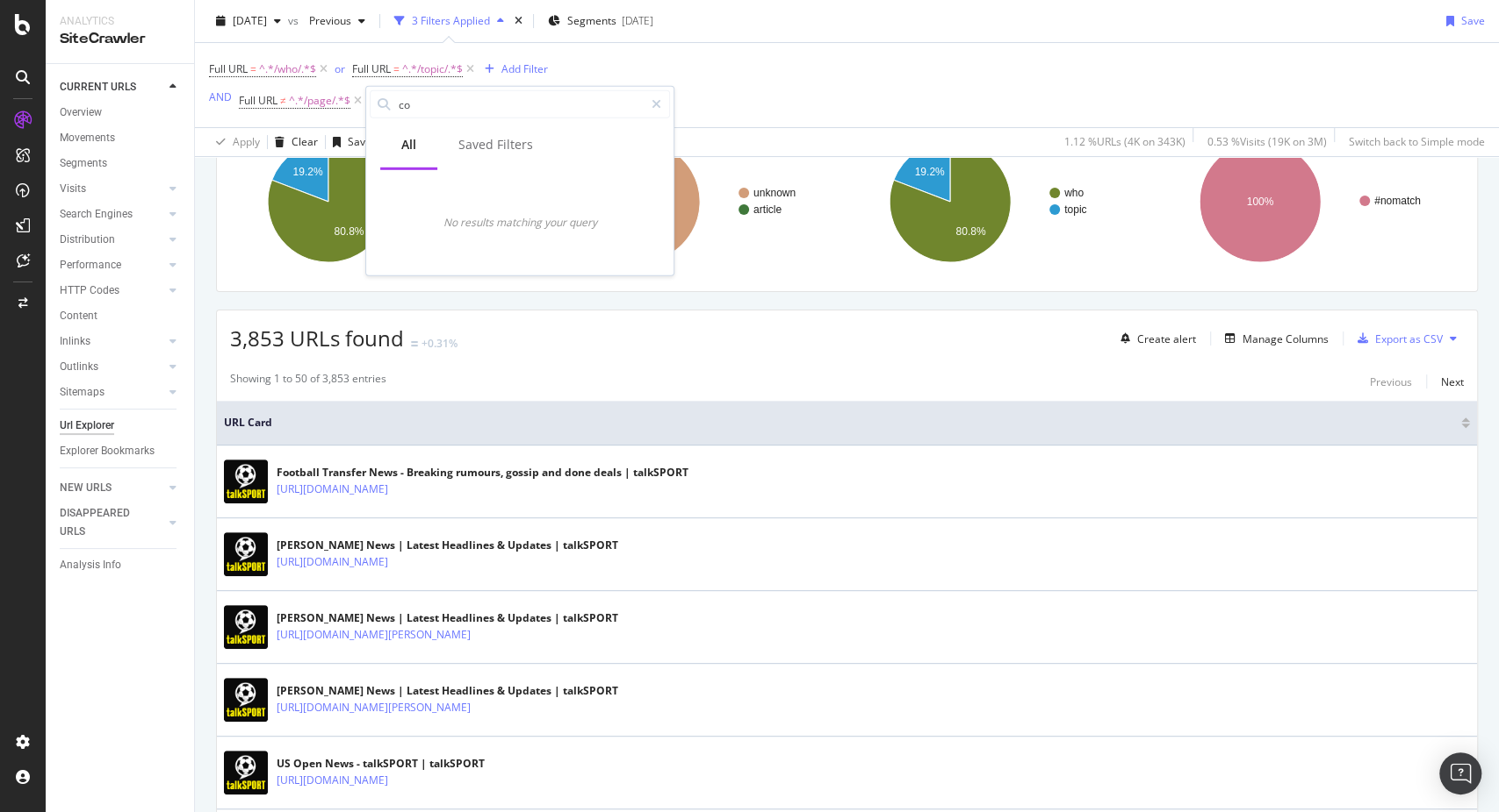
type input "c"
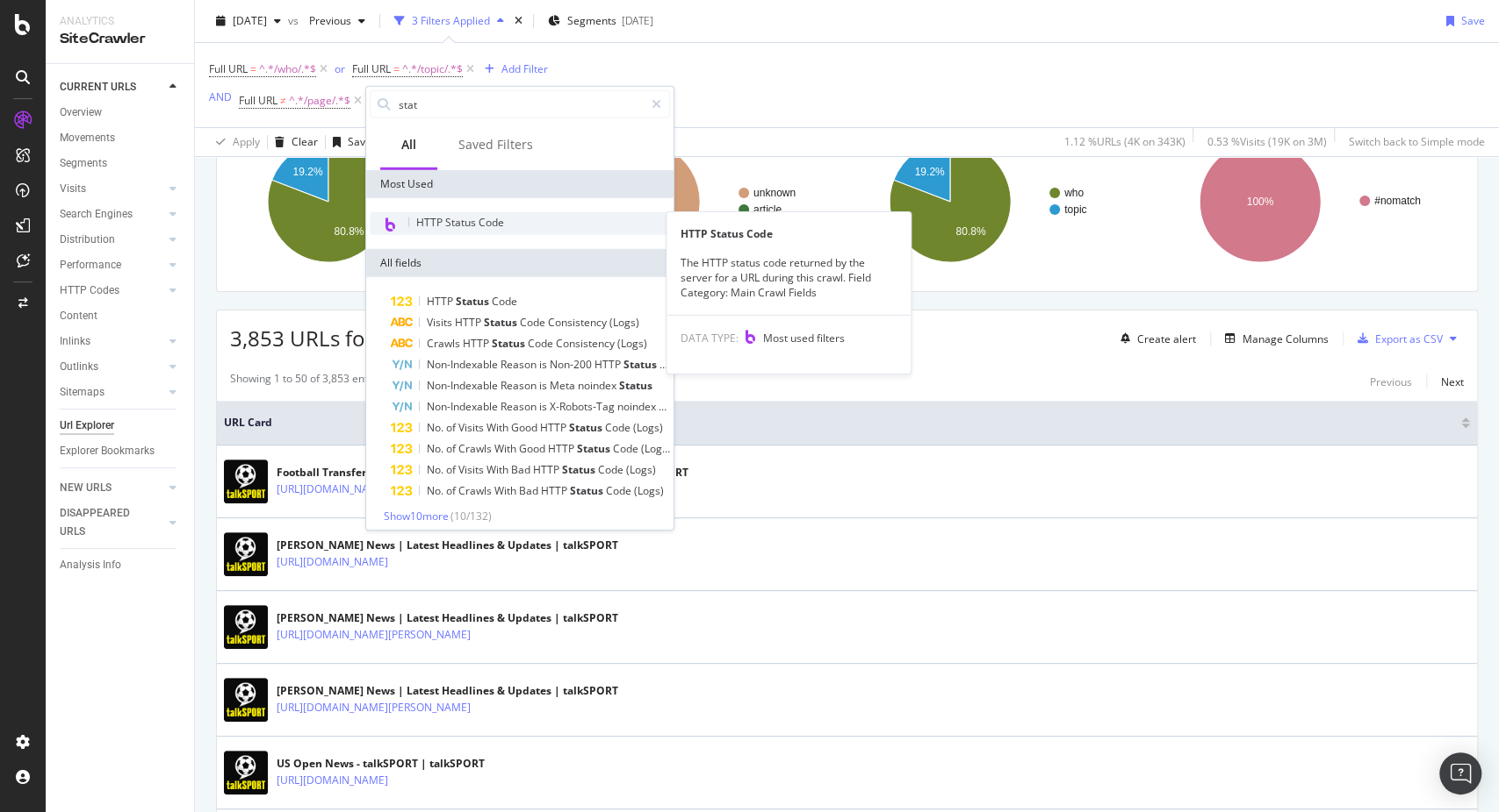
type input "stat"
click at [479, 226] on span "HTTP Status Code" at bounding box center [460, 222] width 88 height 15
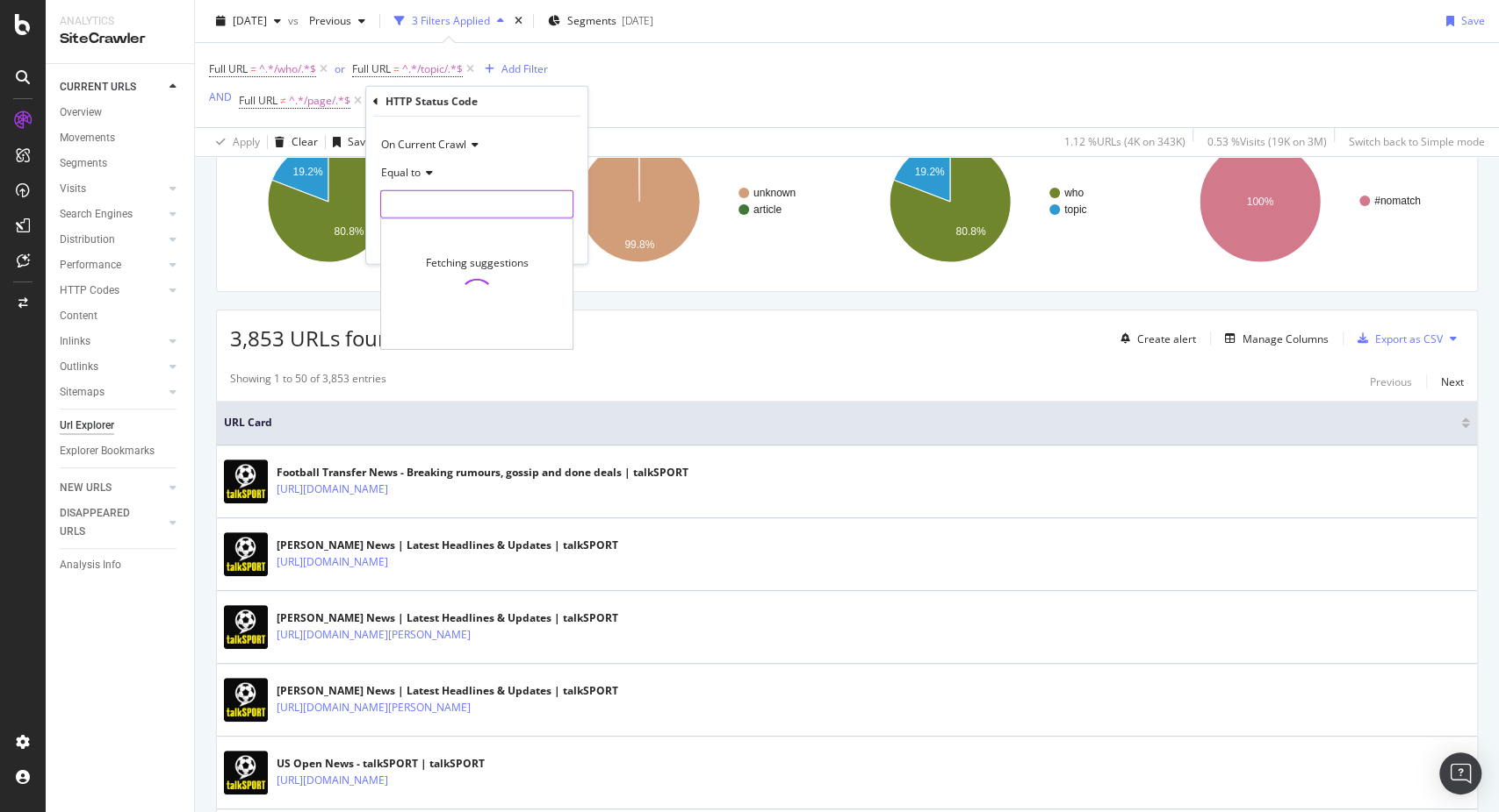
click at [441, 206] on input "number" at bounding box center [476, 205] width 193 height 28
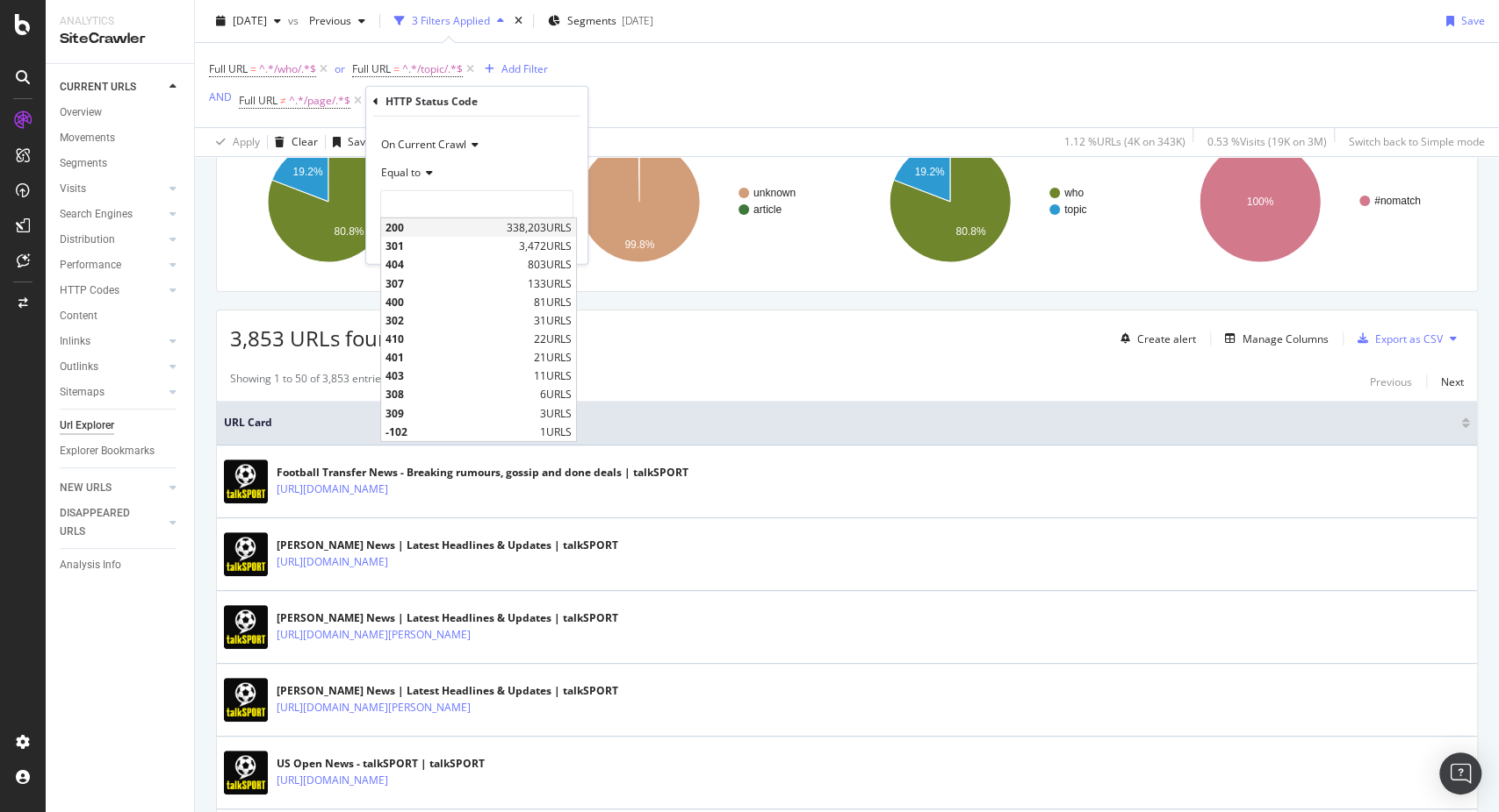
click at [461, 226] on span "200" at bounding box center [444, 228] width 117 height 15
type input "200"
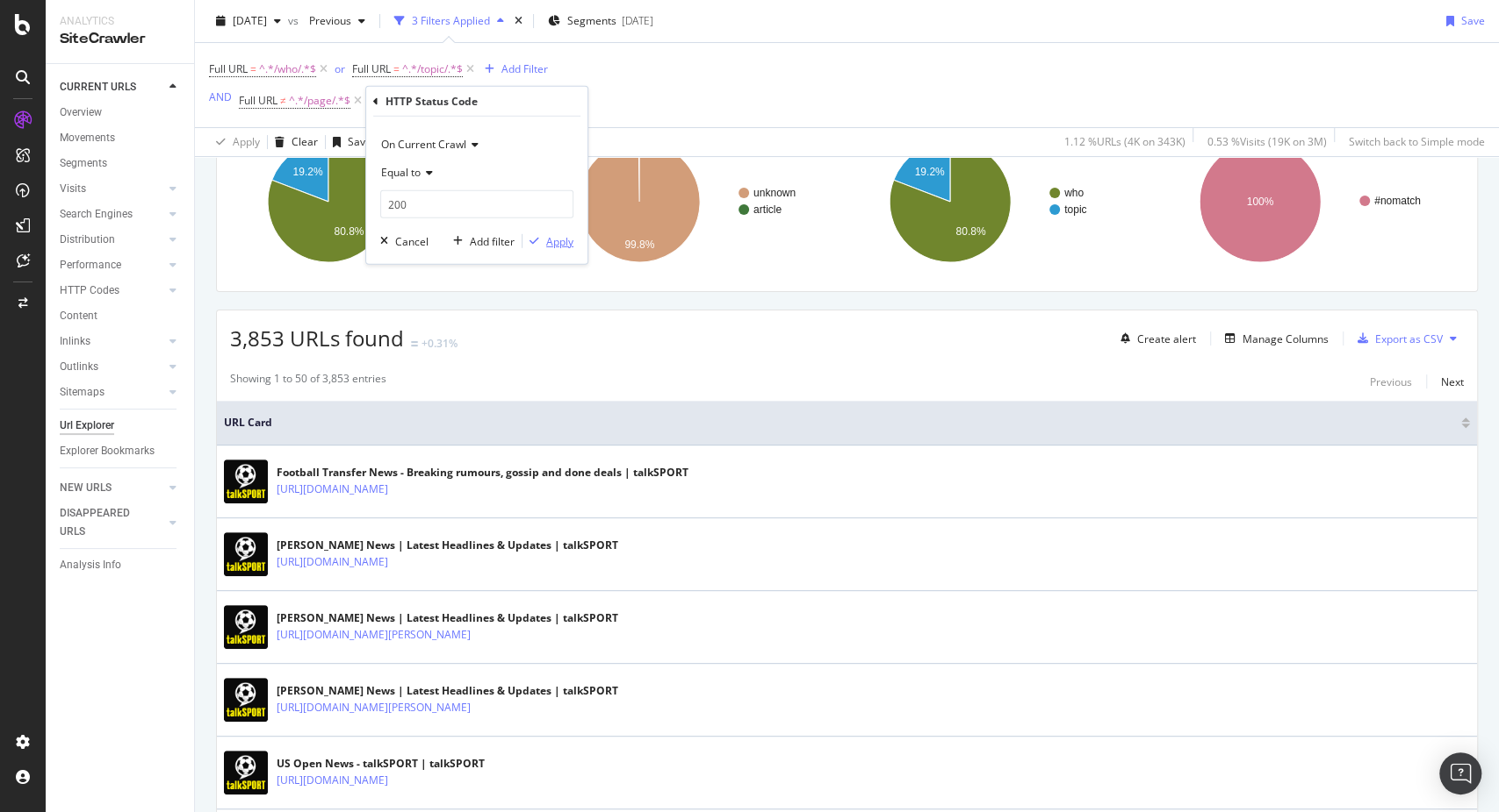
click at [563, 241] on div "Apply" at bounding box center [559, 241] width 27 height 15
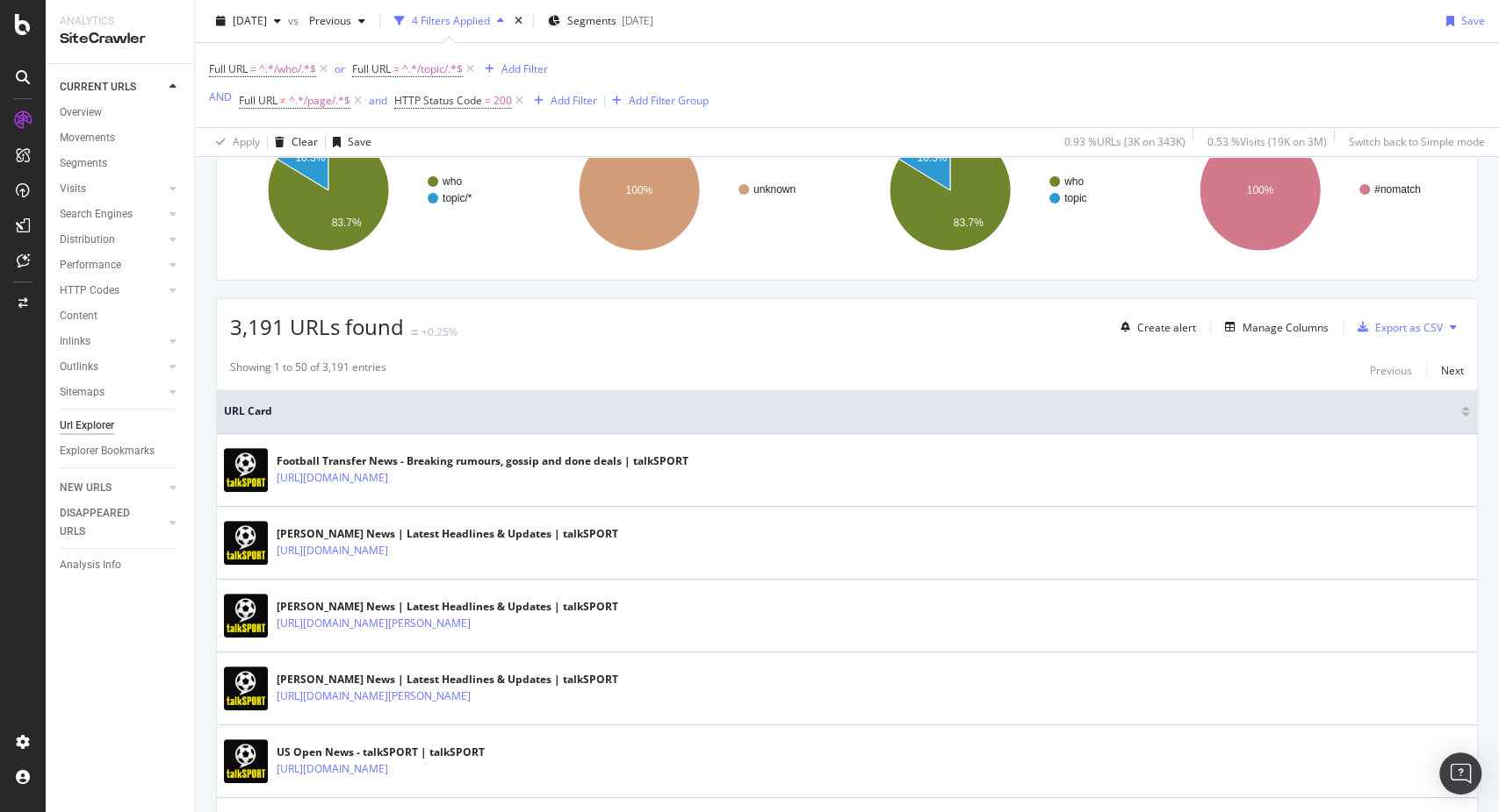
scroll to position [178, 0]
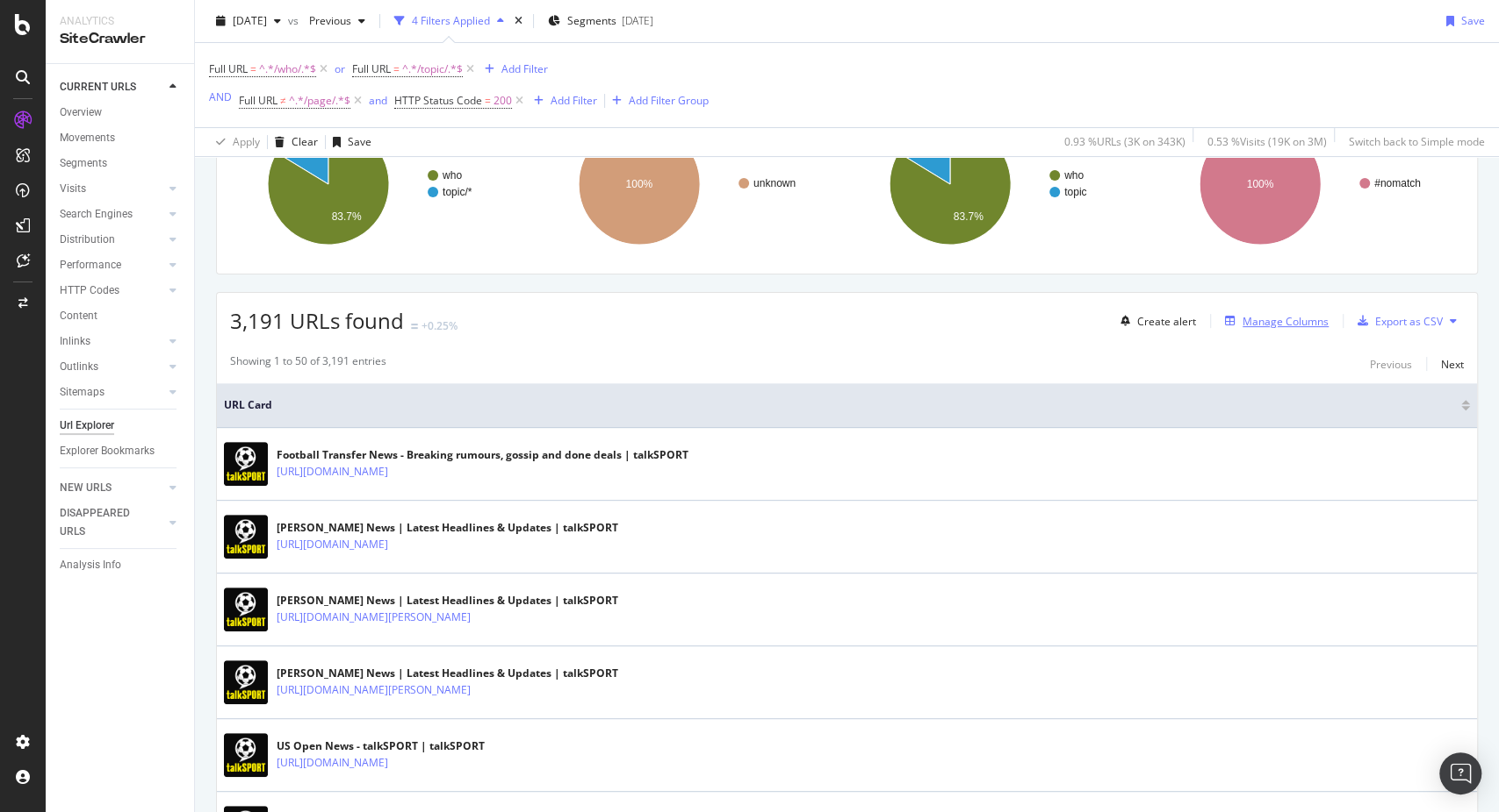
click at [1252, 317] on div "Manage Columns" at bounding box center [1285, 321] width 86 height 15
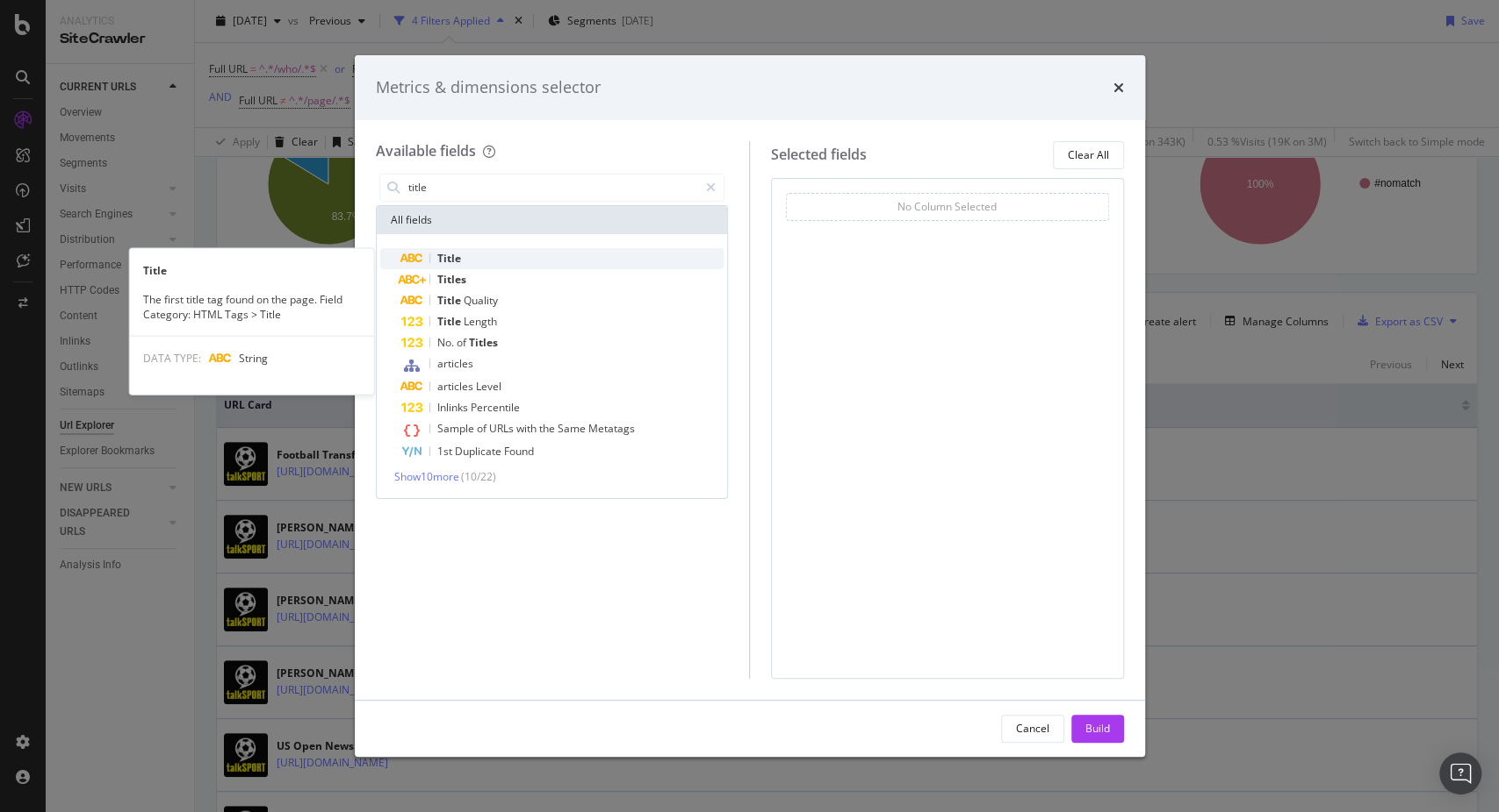
click at [500, 267] on div "Title" at bounding box center [562, 258] width 323 height 21
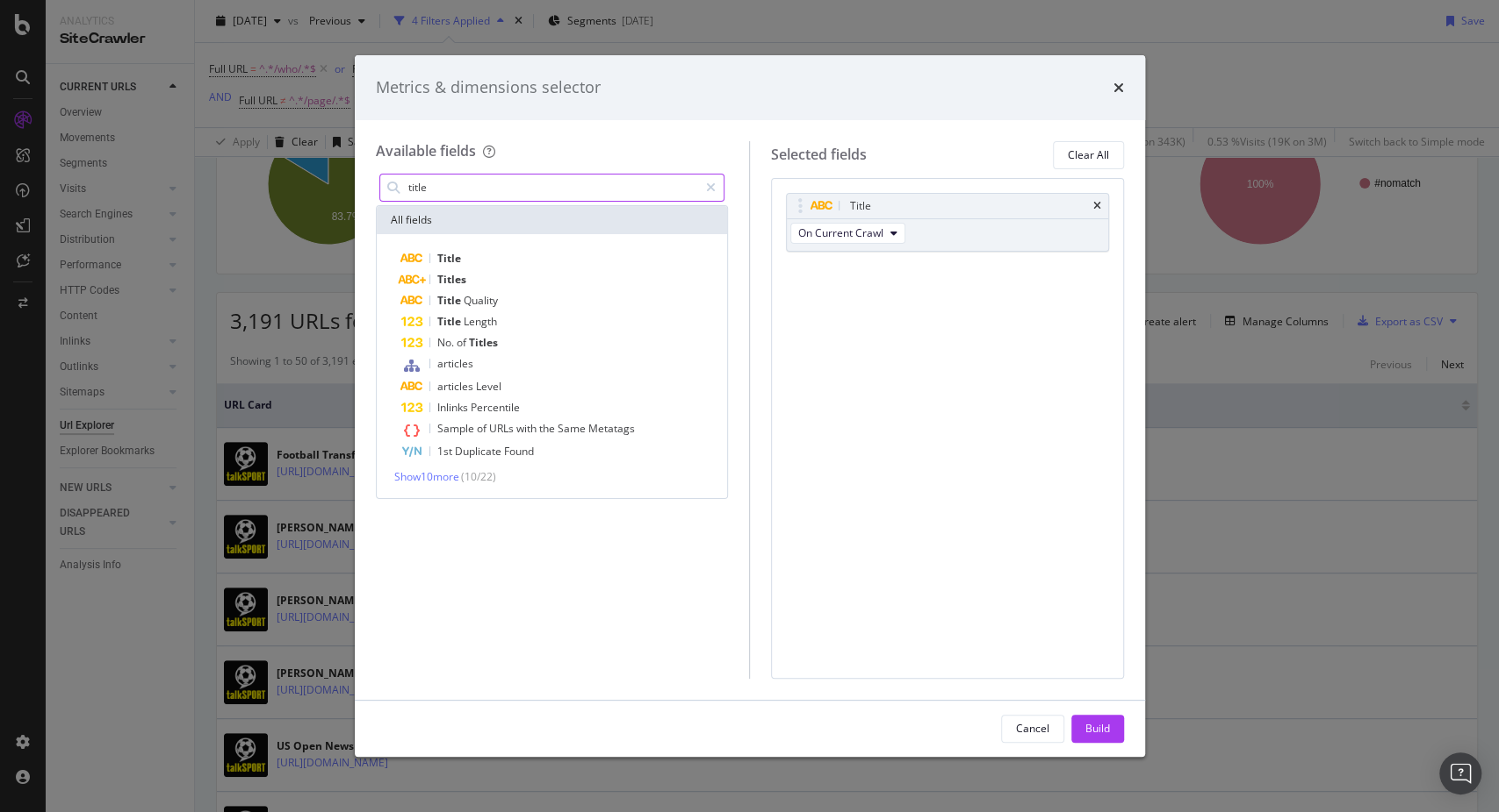
click at [445, 188] on input "title" at bounding box center [553, 188] width 293 height 26
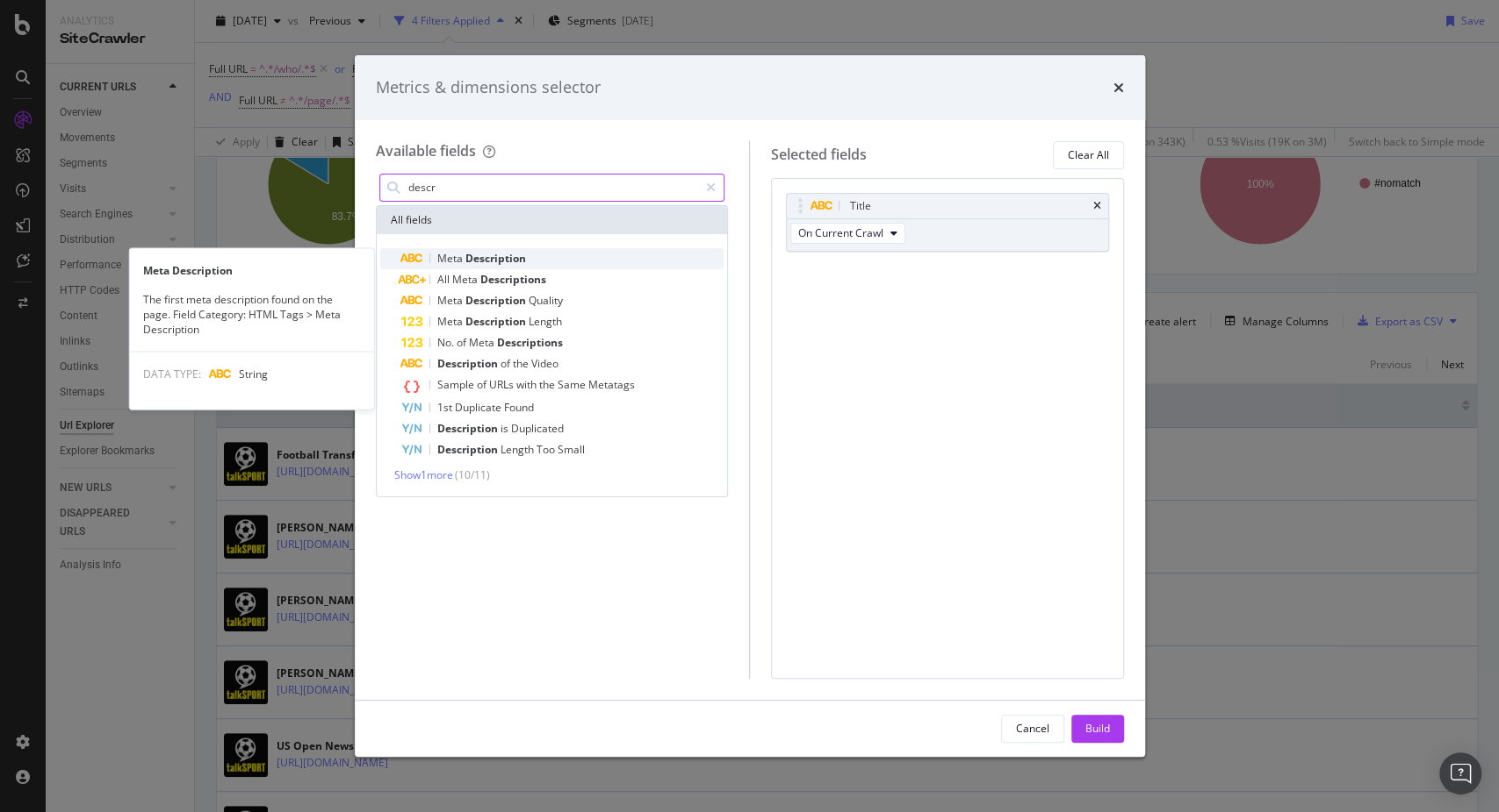
type input "descr"
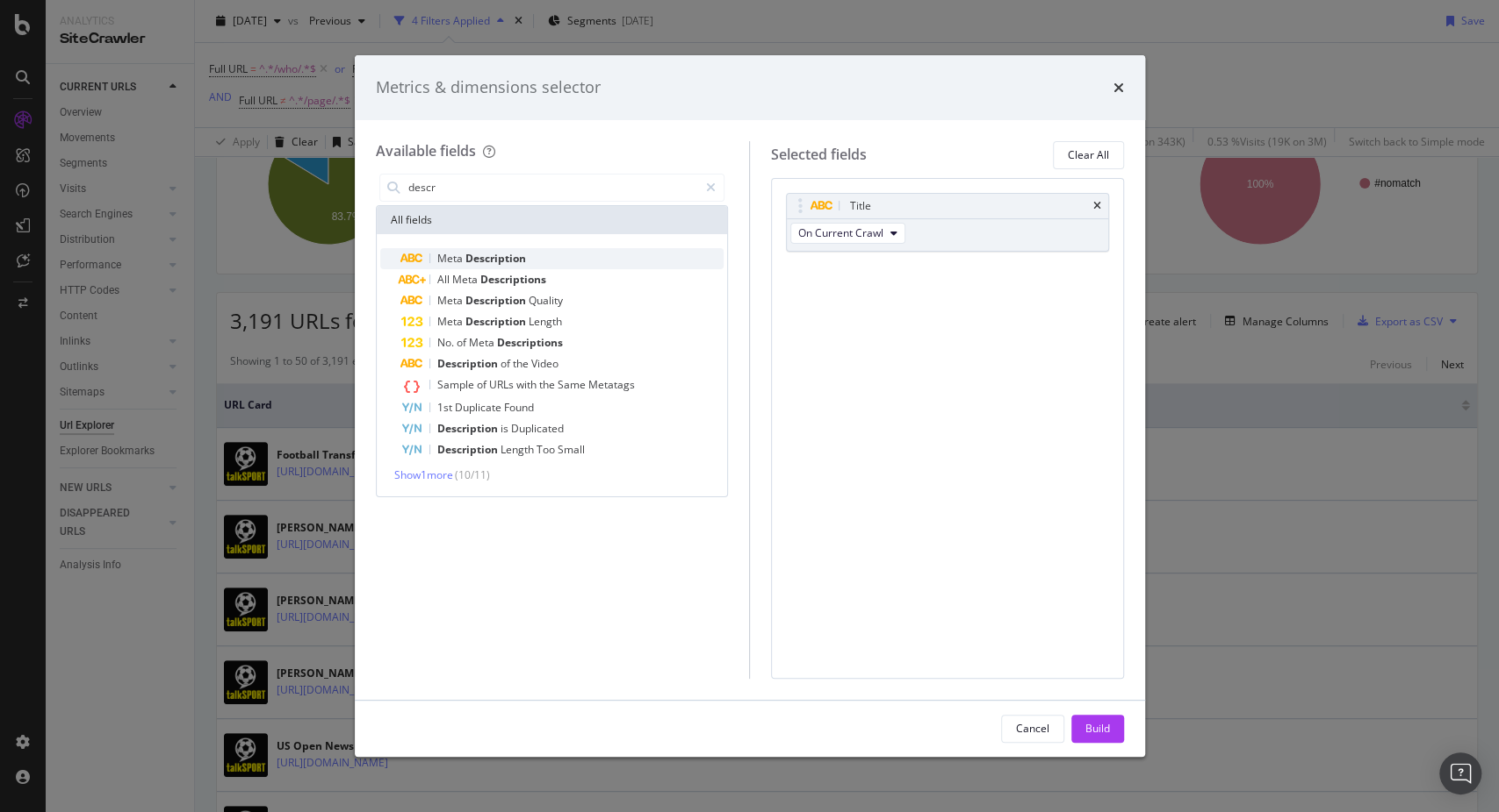
click at [471, 250] on div "Meta Description" at bounding box center [562, 258] width 323 height 21
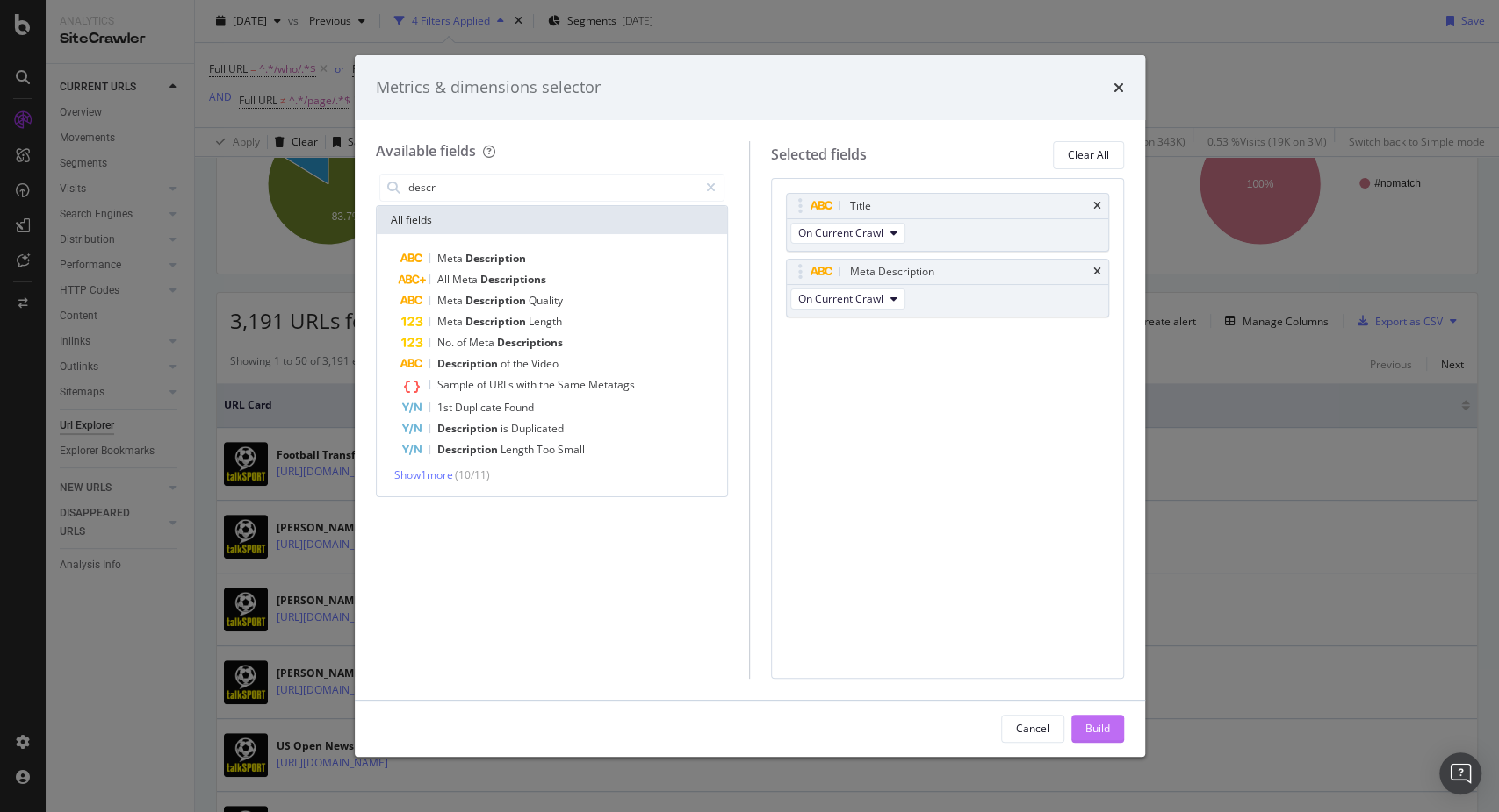
click at [1102, 725] on div "Build" at bounding box center [1097, 729] width 25 height 15
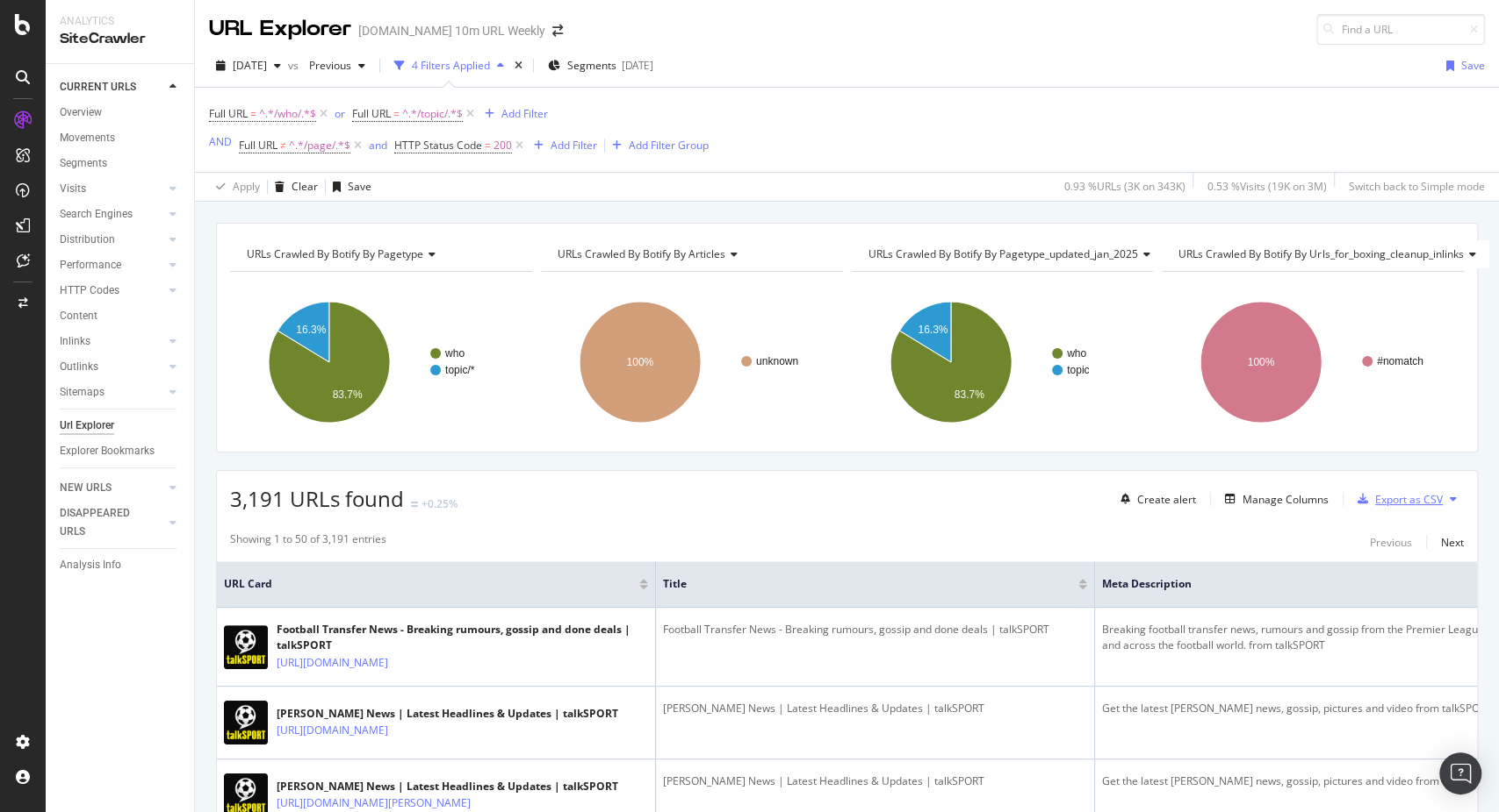
click at [1379, 493] on div "Export as CSV" at bounding box center [1408, 500] width 68 height 15
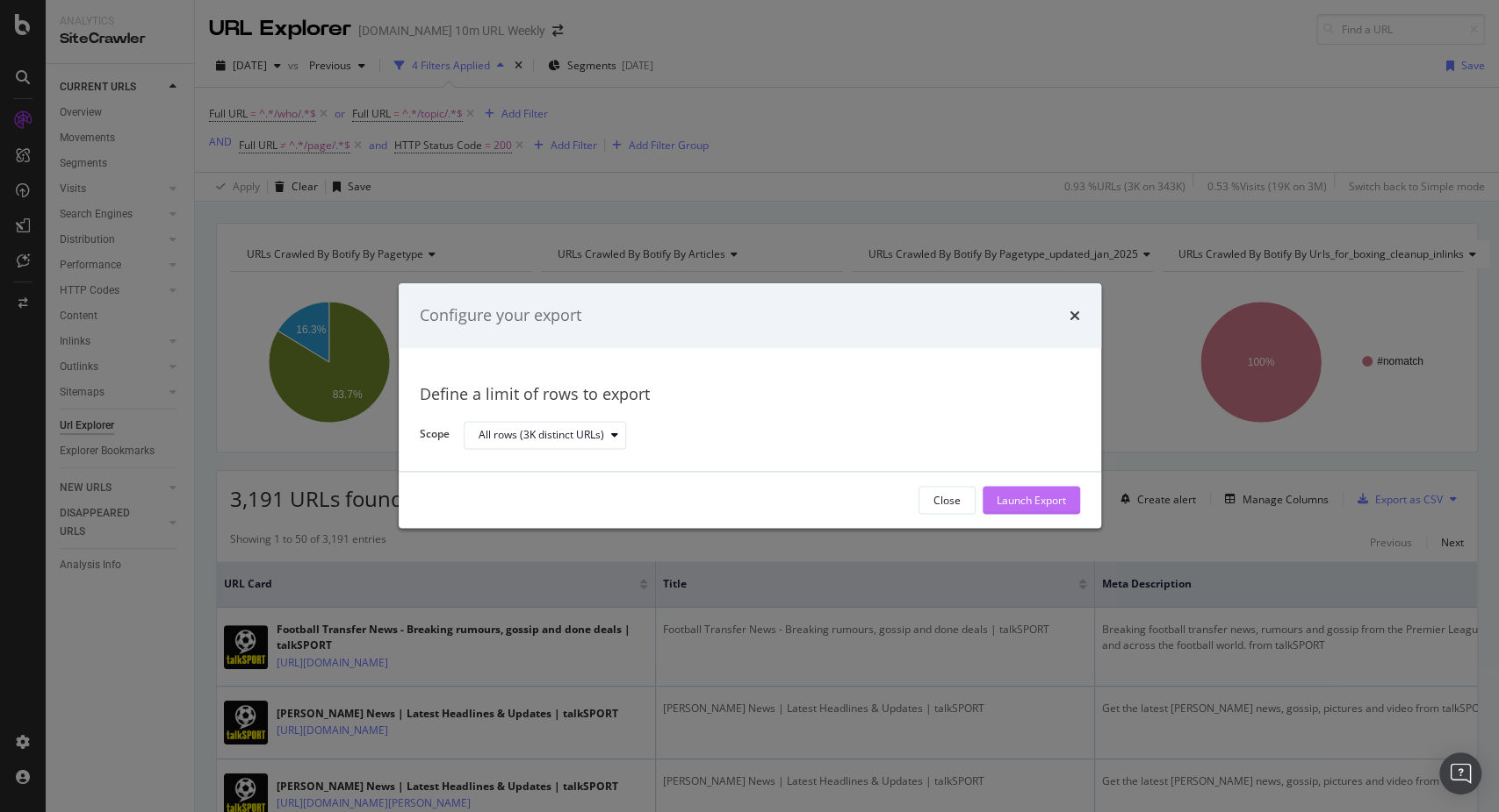
click at [1032, 503] on div "Launch Export" at bounding box center [1031, 501] width 69 height 15
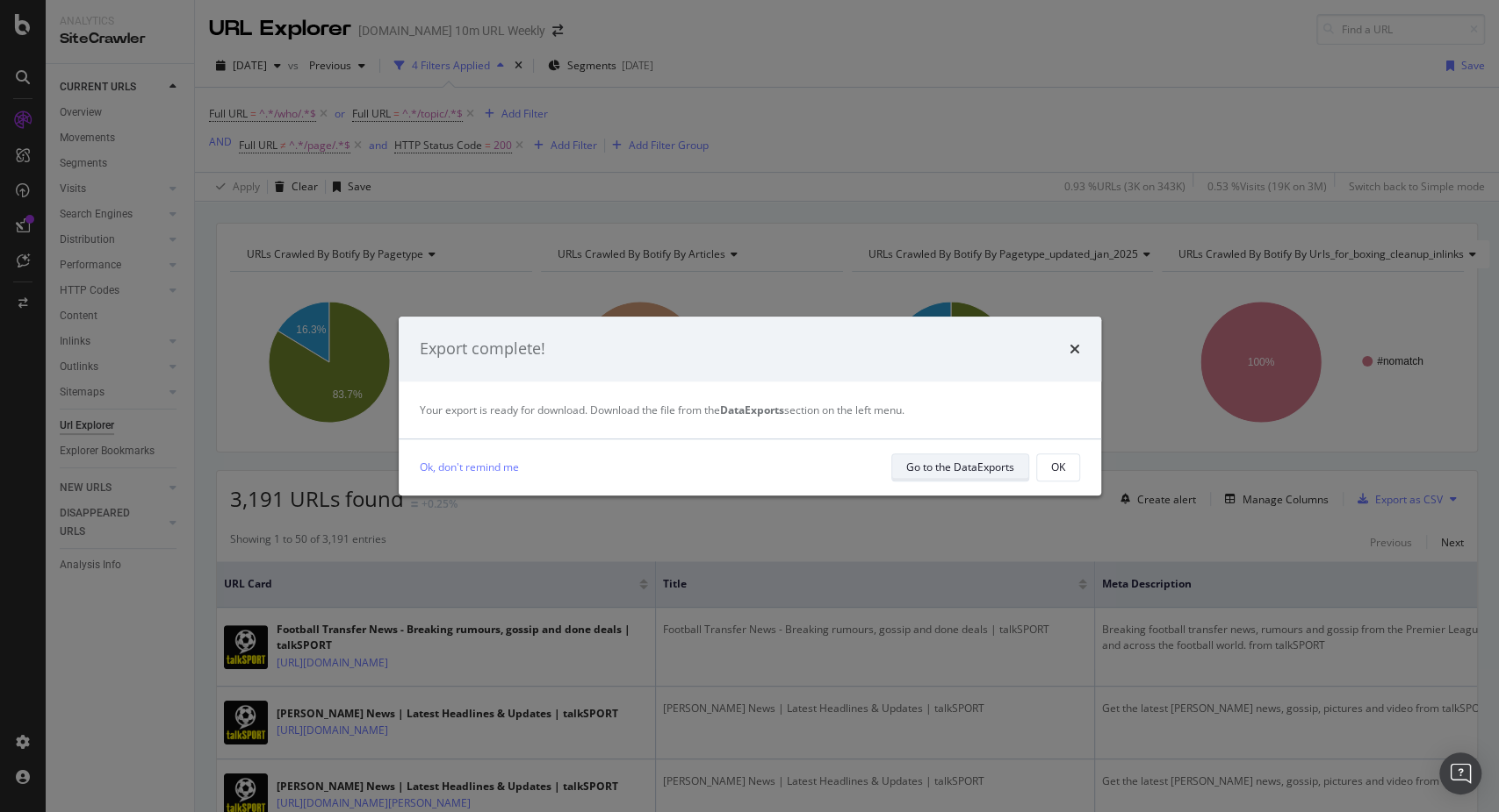
click at [948, 454] on button "Go to the DataExports" at bounding box center [960, 468] width 138 height 28
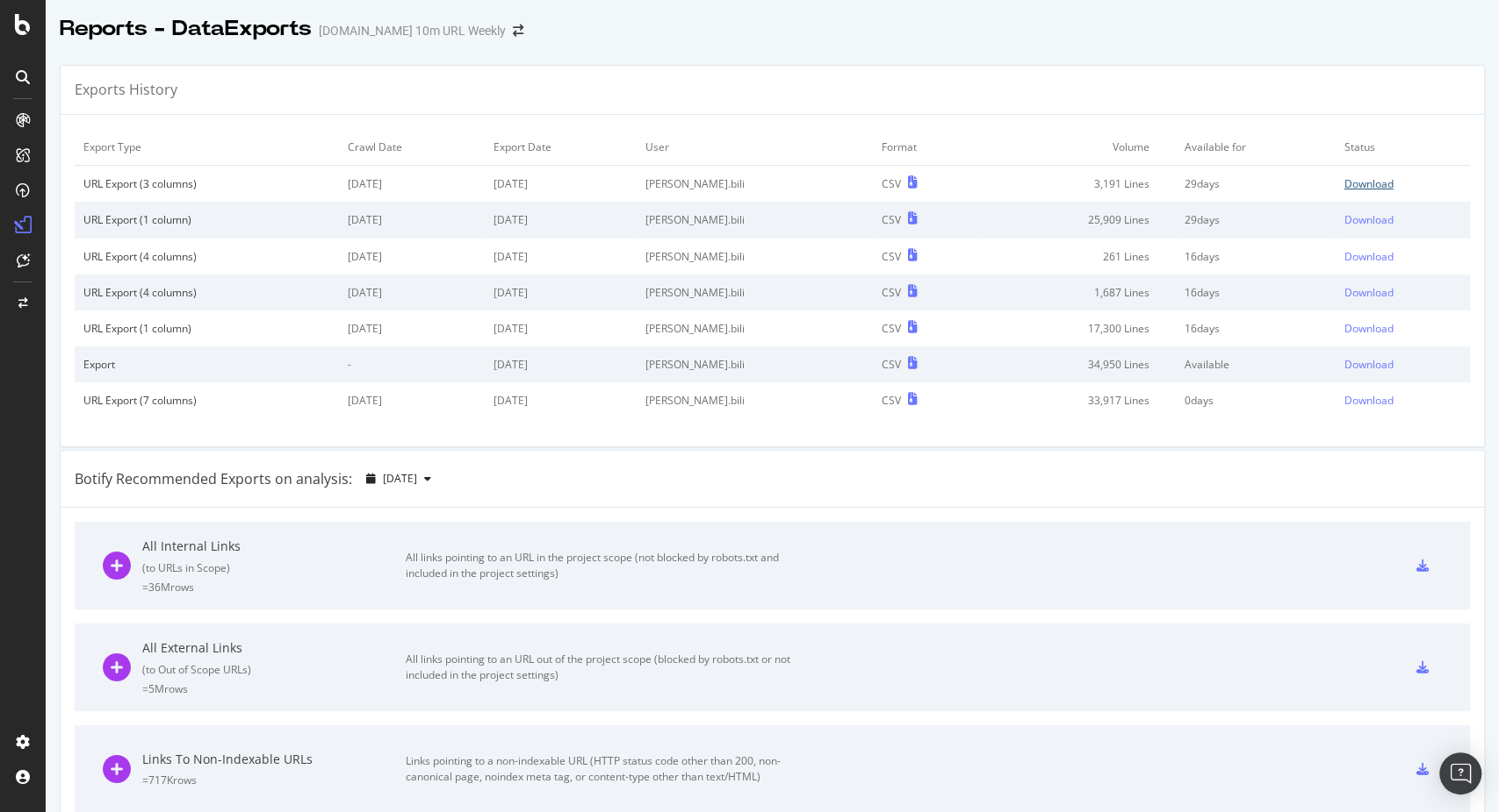
click at [1352, 179] on div "Download" at bounding box center [1368, 183] width 49 height 15
